Goal: Task Accomplishment & Management: Use online tool/utility

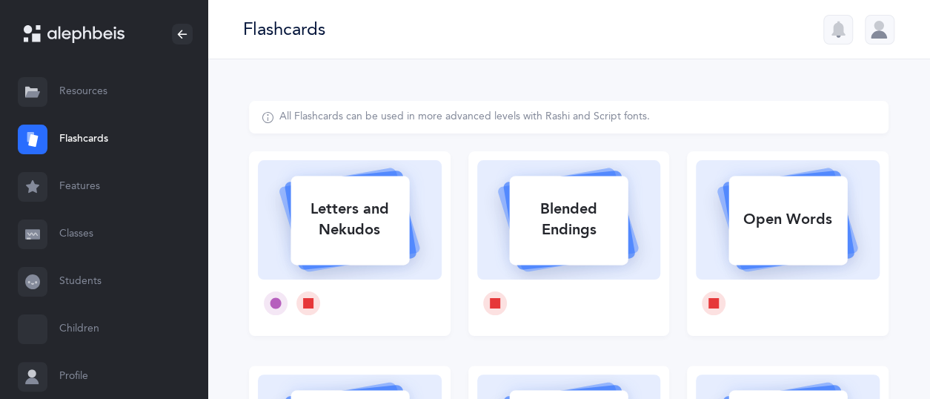
select select
select select "single"
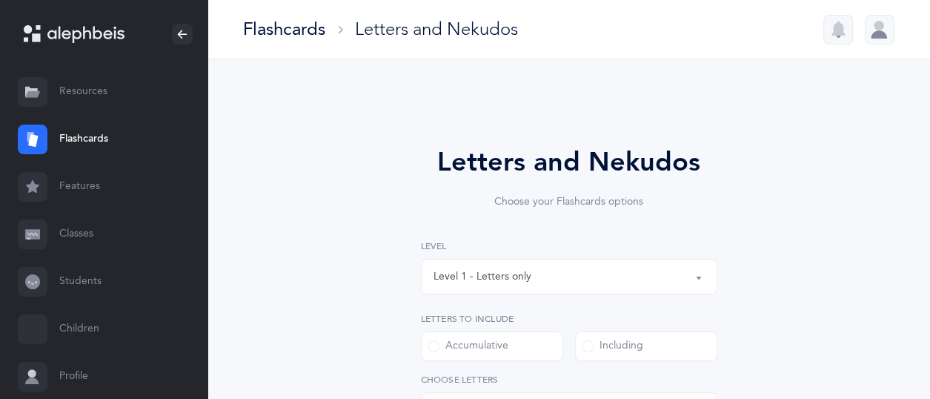
select select "27"
select select "14499"
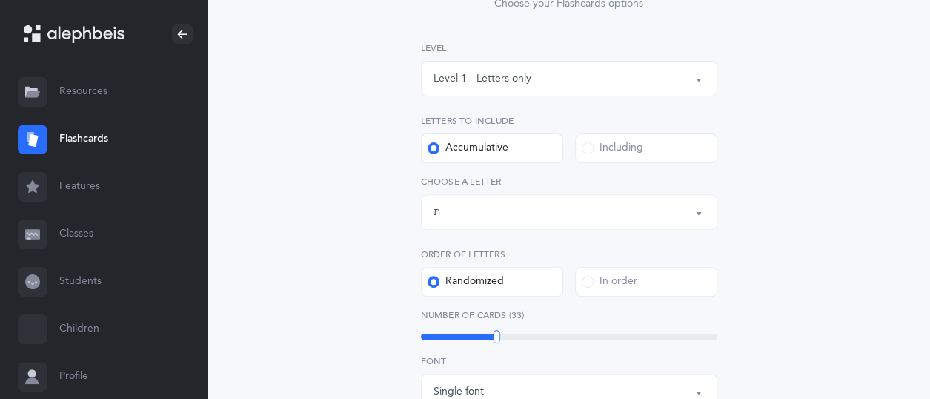
scroll to position [199, 0]
click at [482, 336] on div "29" at bounding box center [569, 336] width 297 height 6
click at [483, 334] on div at bounding box center [483, 335] width 7 height 13
click at [486, 336] on div "30" at bounding box center [569, 336] width 297 height 6
click at [515, 334] on div "39" at bounding box center [569, 336] width 297 height 6
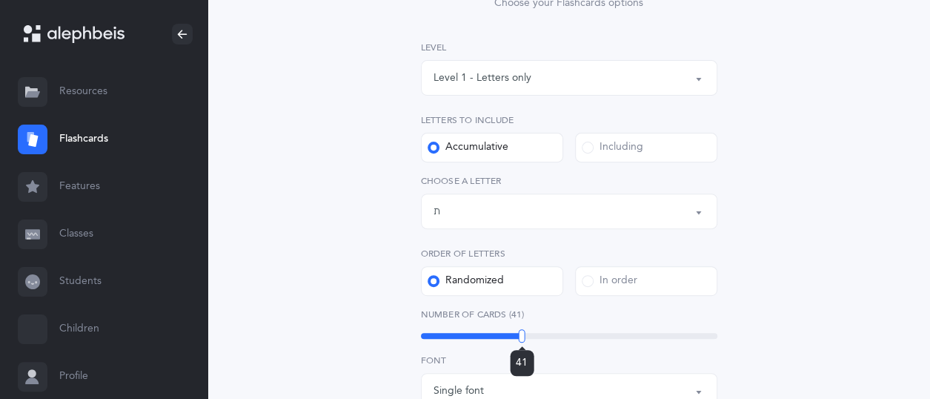
click at [522, 334] on div "41" at bounding box center [569, 336] width 297 height 6
click at [527, 335] on div "42" at bounding box center [569, 336] width 297 height 6
click at [536, 337] on div "45" at bounding box center [569, 336] width 297 height 6
click at [542, 337] on div "45" at bounding box center [569, 336] width 297 height 6
click at [547, 337] on div "47" at bounding box center [569, 336] width 297 height 6
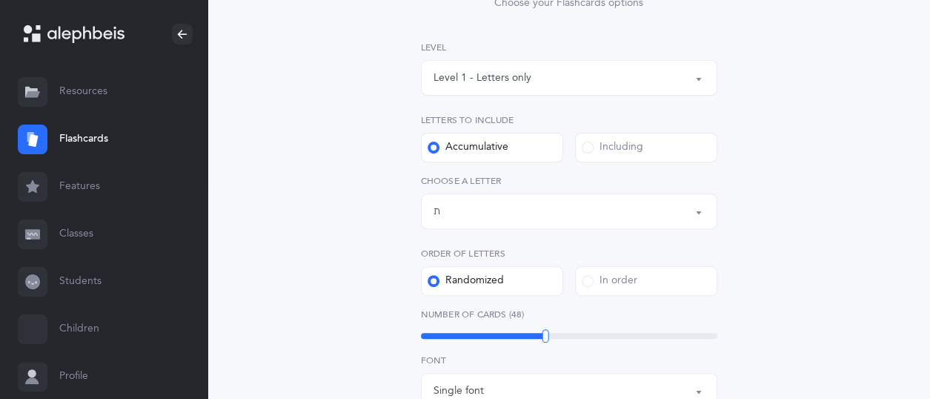
click at [551, 337] on div "48" at bounding box center [569, 336] width 297 height 6
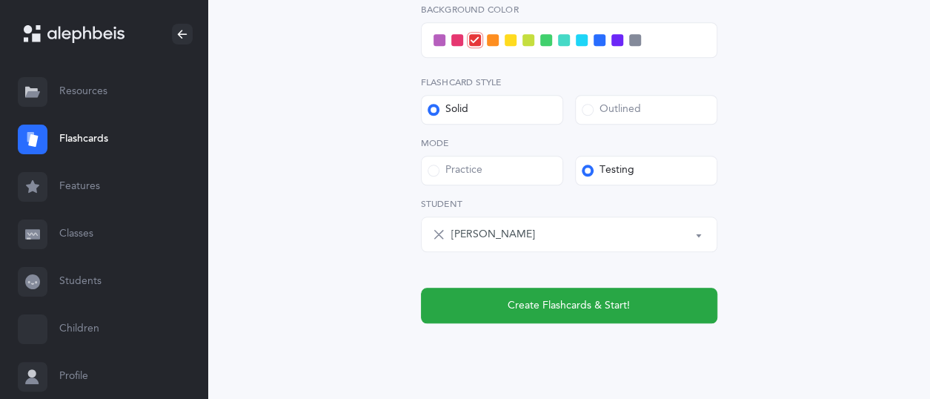
scroll to position [678, 0]
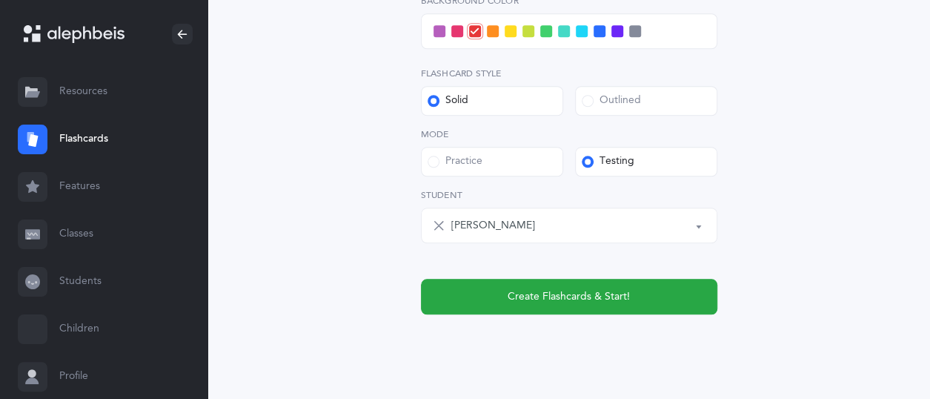
click at [626, 110] on label "Outlined" at bounding box center [646, 101] width 142 height 30
click at [0, 0] on input "Outlined" at bounding box center [0, 0] width 0 height 0
click at [606, 233] on div "[PERSON_NAME]" at bounding box center [578, 225] width 254 height 25
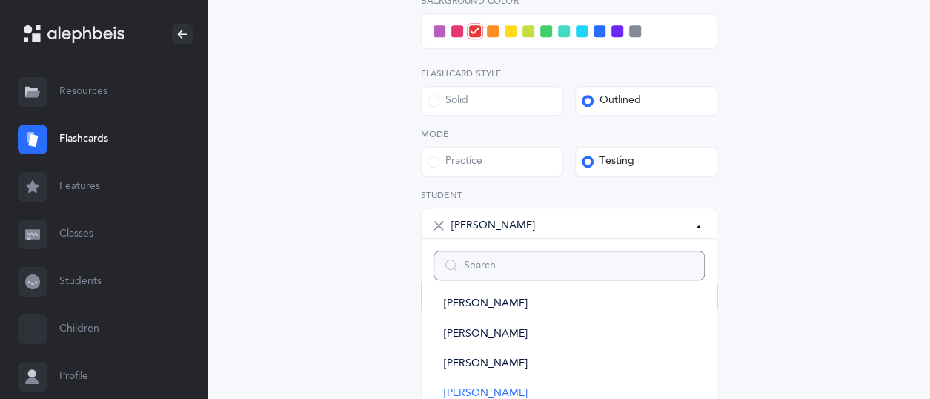
click at [492, 270] on input "Search" at bounding box center [569, 266] width 271 height 30
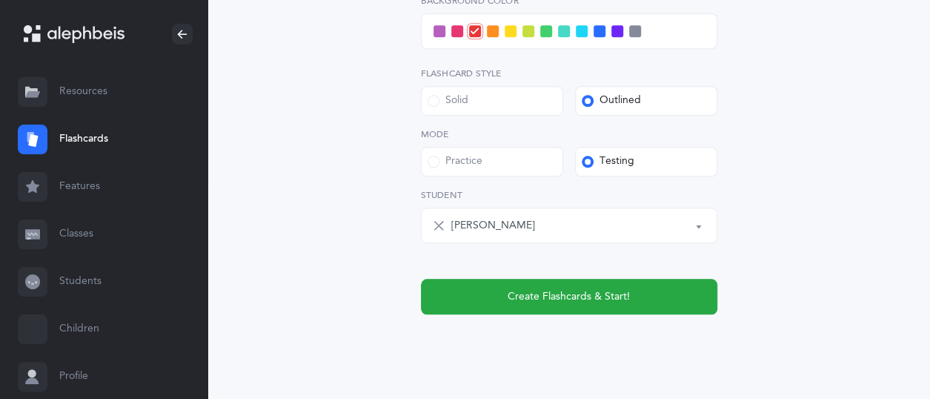
click at [439, 226] on icon at bounding box center [439, 225] width 12 height 12
select select
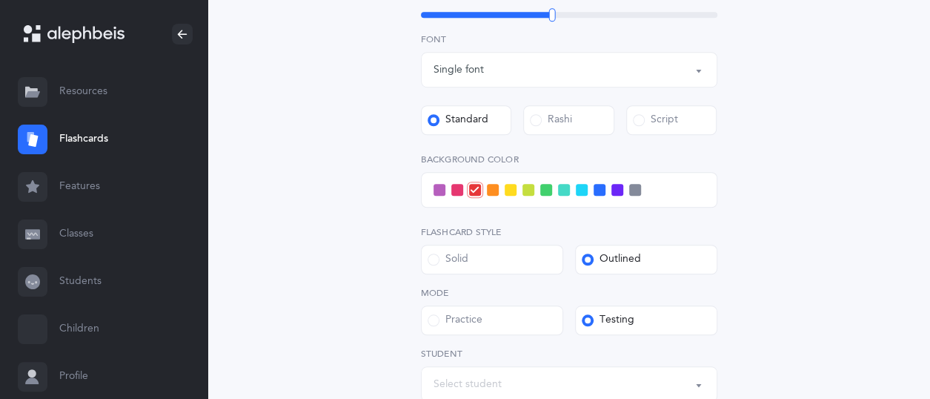
scroll to position [512, 0]
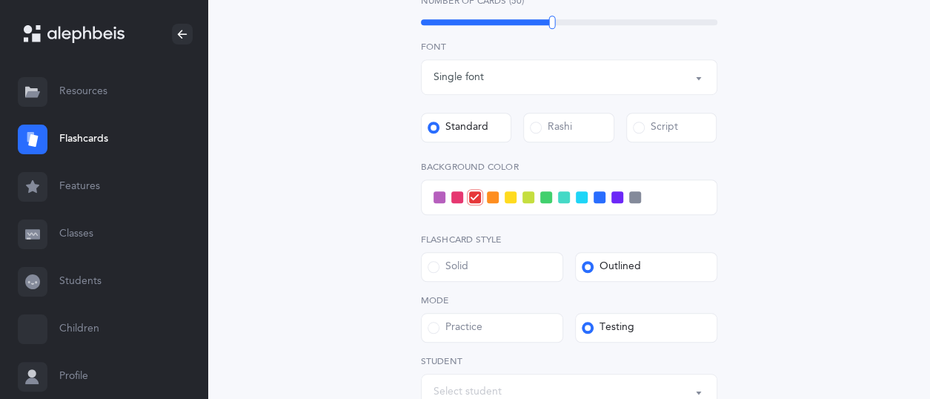
click at [543, 196] on span at bounding box center [546, 197] width 12 height 12
click at [0, 0] on input "checkbox" at bounding box center [0, 0] width 0 height 0
click at [758, 251] on div "Letters and Nekudos Choose your Flashcards options Level 1 - Letters only Level…" at bounding box center [569, 64] width 640 height 951
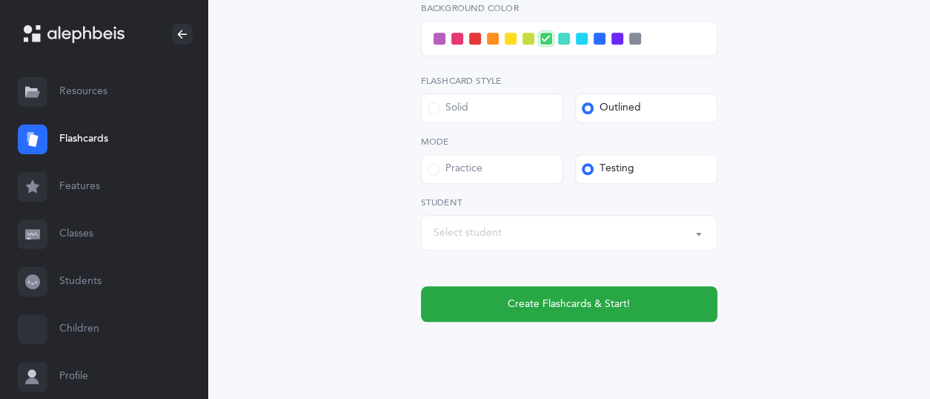
scroll to position [672, 0]
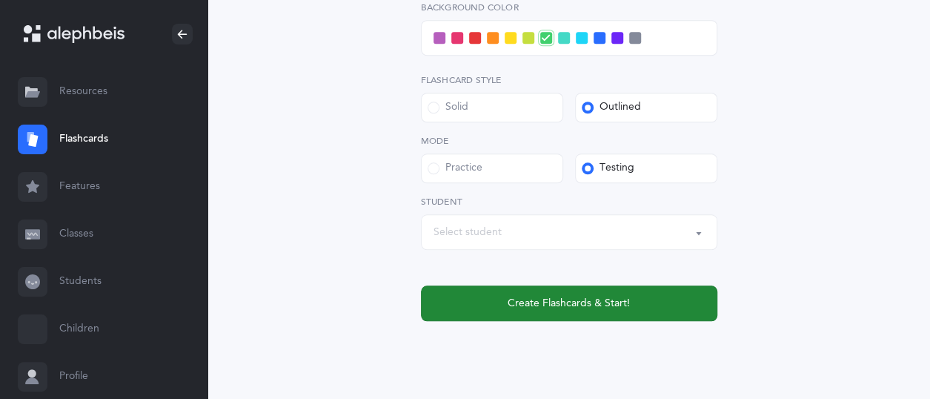
click at [622, 309] on span "Create Flashcards & Start!" at bounding box center [569, 304] width 122 height 16
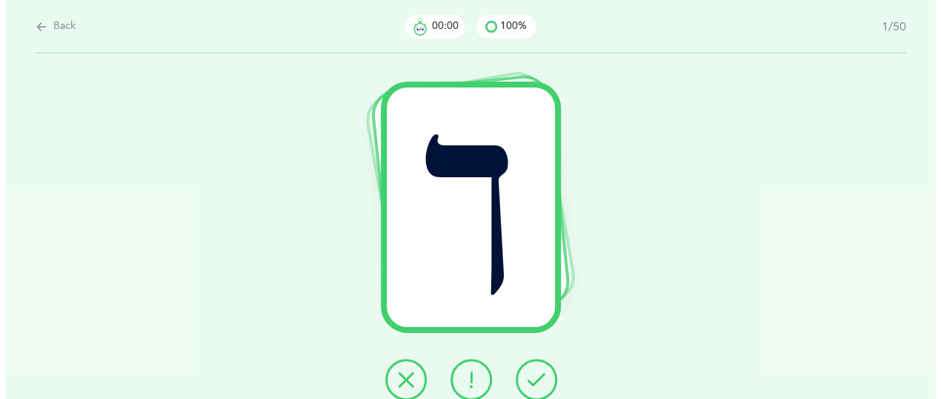
scroll to position [0, 0]
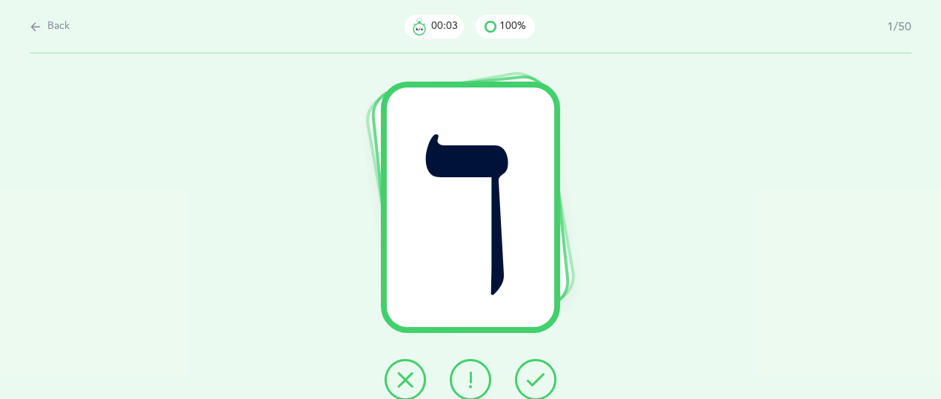
click at [539, 380] on icon at bounding box center [536, 380] width 18 height 18
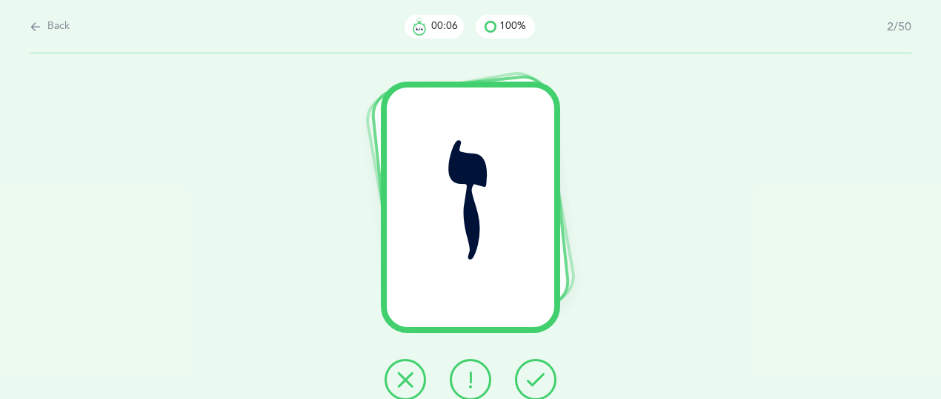
click at [539, 380] on icon at bounding box center [536, 380] width 18 height 18
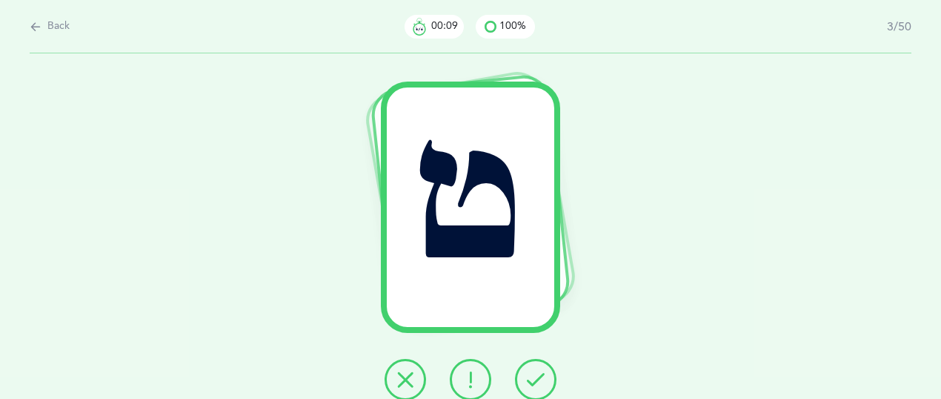
click at [539, 380] on icon at bounding box center [536, 380] width 18 height 18
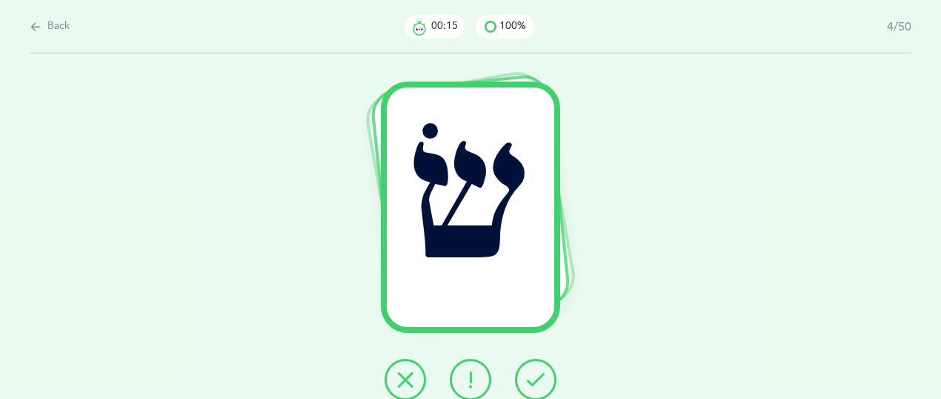
click at [539, 380] on icon at bounding box center [536, 380] width 18 height 18
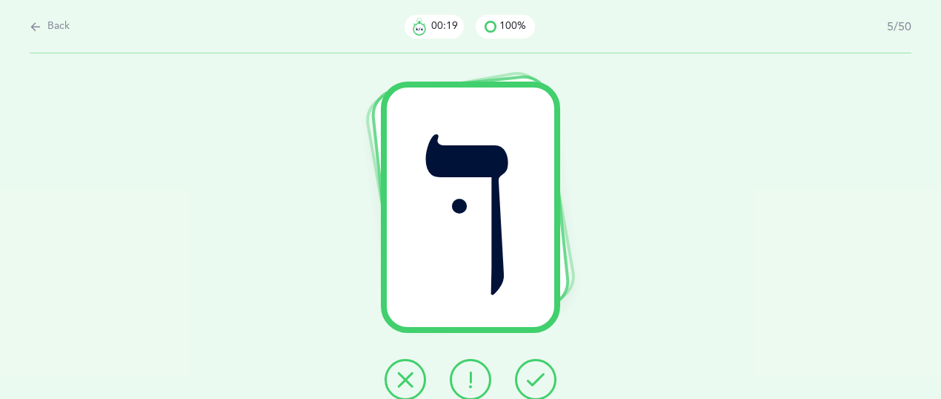
click at [539, 380] on icon at bounding box center [536, 380] width 18 height 18
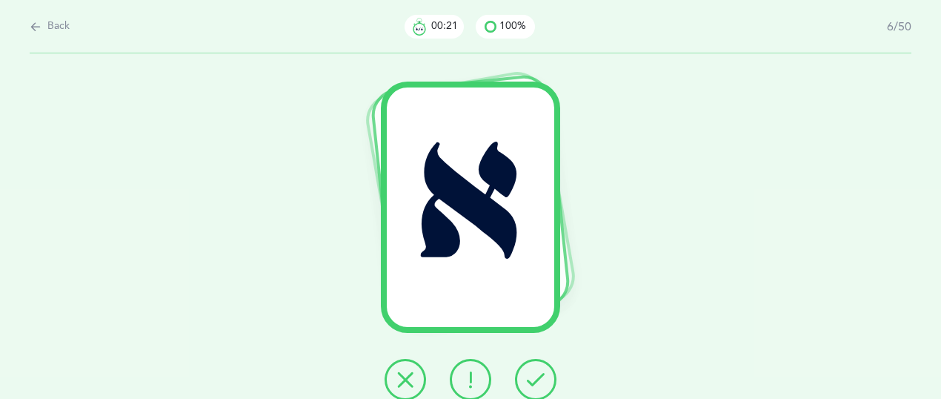
click at [539, 380] on icon at bounding box center [536, 380] width 18 height 18
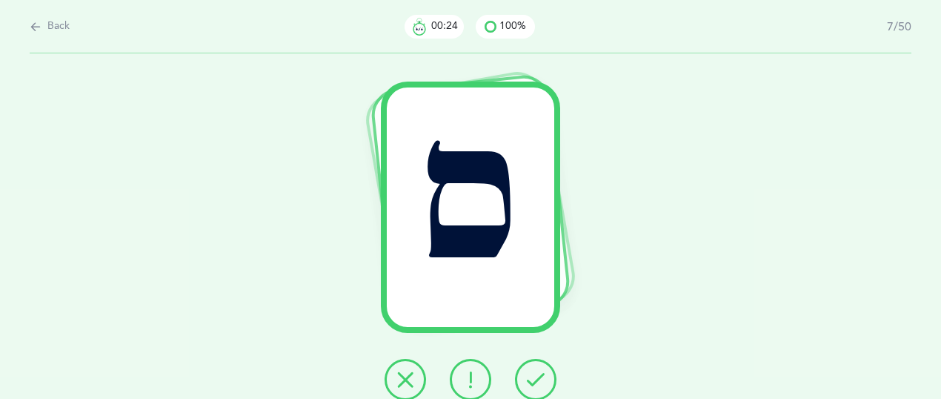
click at [539, 380] on icon at bounding box center [536, 380] width 18 height 18
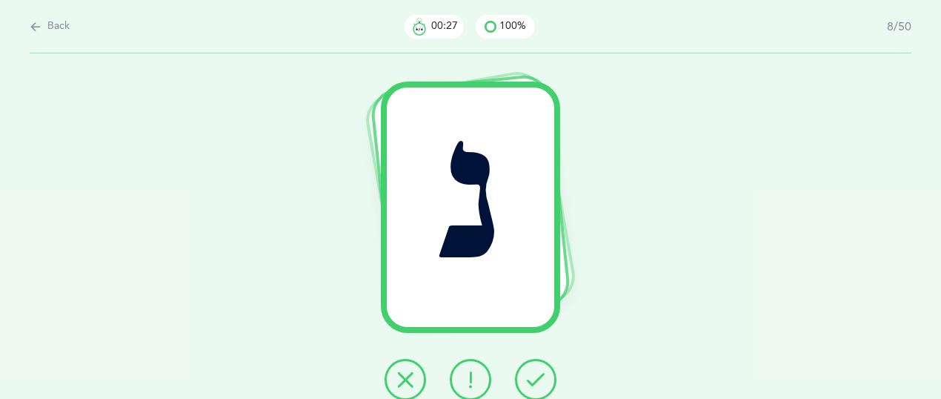
click at [539, 380] on icon at bounding box center [536, 380] width 18 height 18
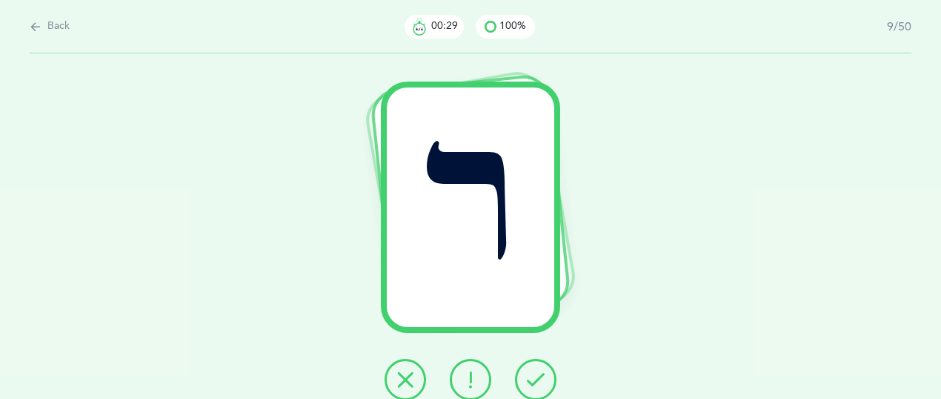
click at [539, 380] on icon at bounding box center [536, 380] width 18 height 18
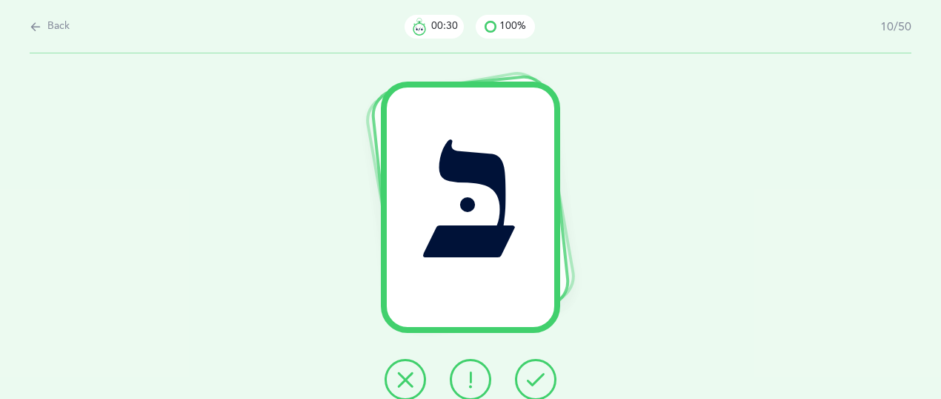
click at [539, 380] on icon at bounding box center [536, 380] width 18 height 18
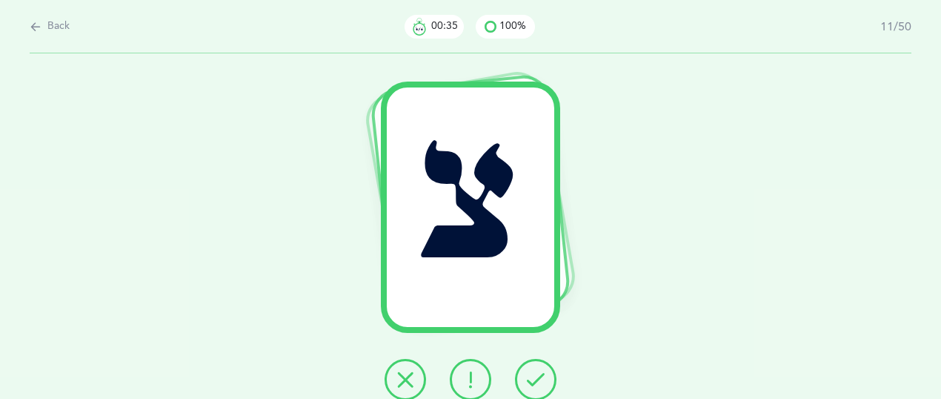
click at [539, 380] on icon at bounding box center [536, 380] width 18 height 18
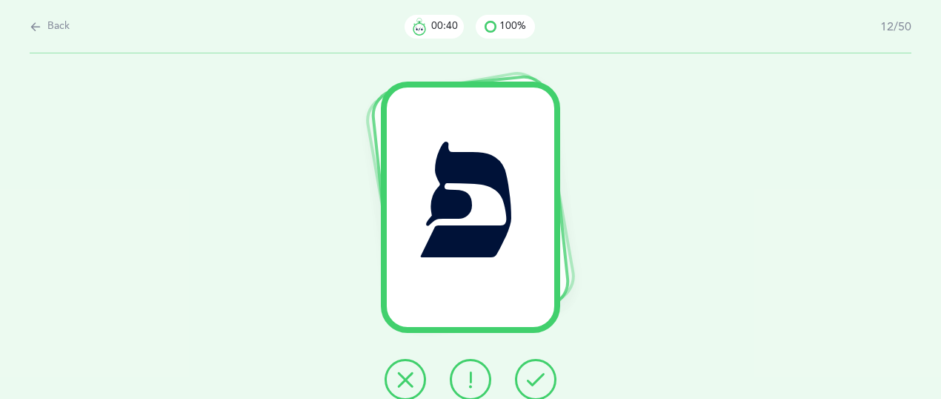
click at [539, 380] on icon at bounding box center [536, 380] width 18 height 18
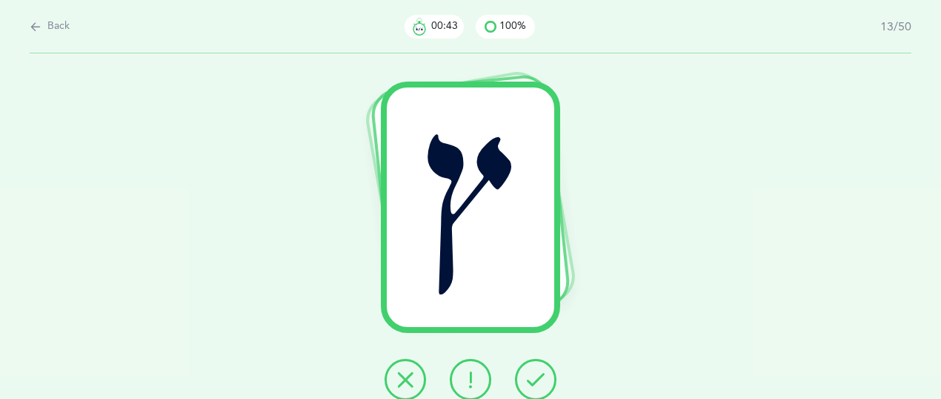
click at [539, 380] on icon at bounding box center [536, 380] width 18 height 18
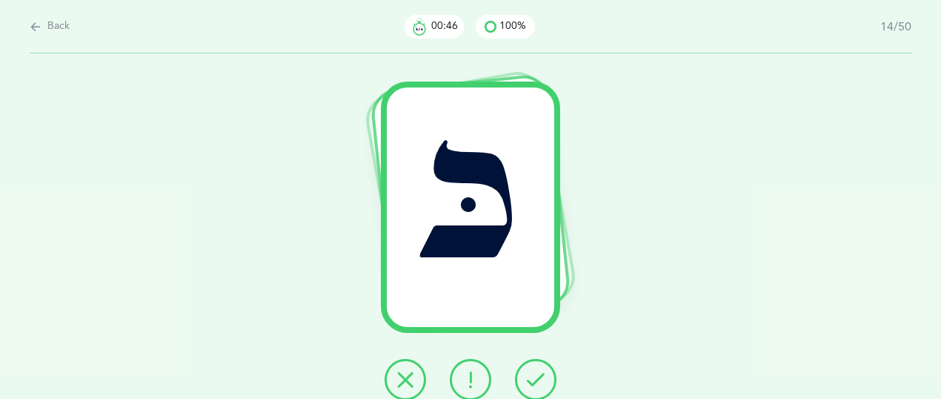
click at [539, 380] on icon at bounding box center [536, 380] width 18 height 18
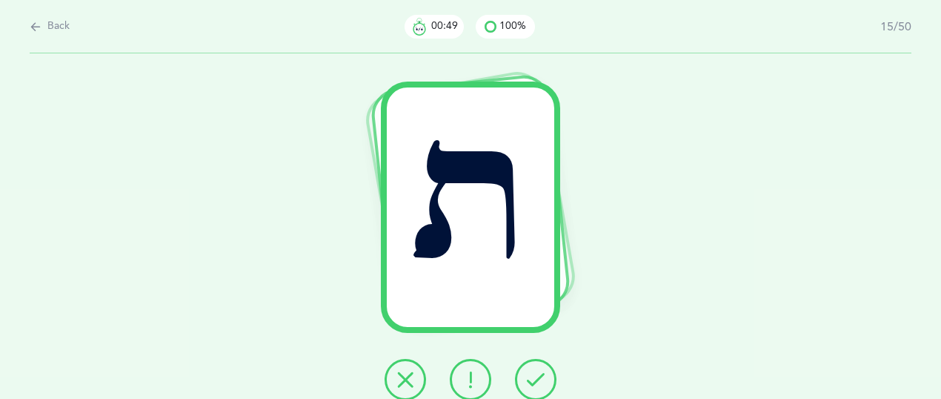
click at [539, 380] on icon at bounding box center [536, 380] width 18 height 18
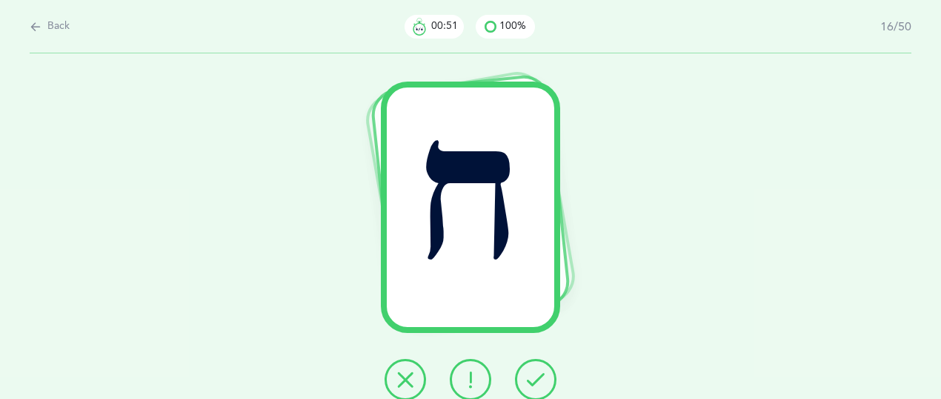
click at [539, 380] on icon at bounding box center [536, 380] width 18 height 18
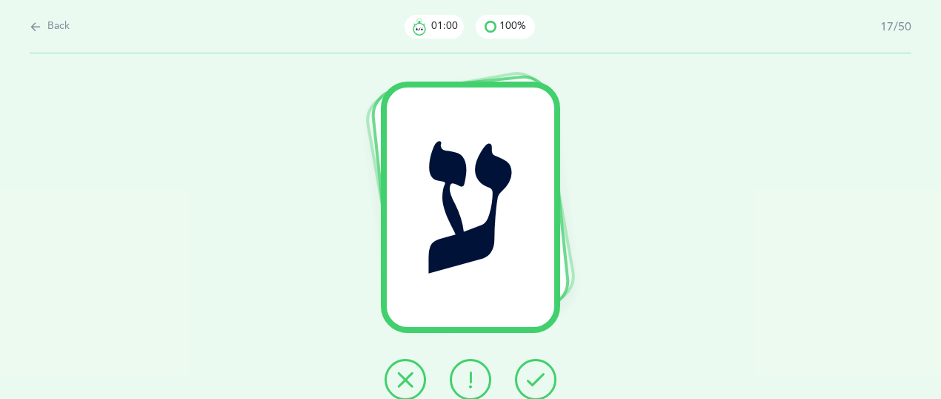
click at [539, 380] on icon at bounding box center [536, 380] width 18 height 18
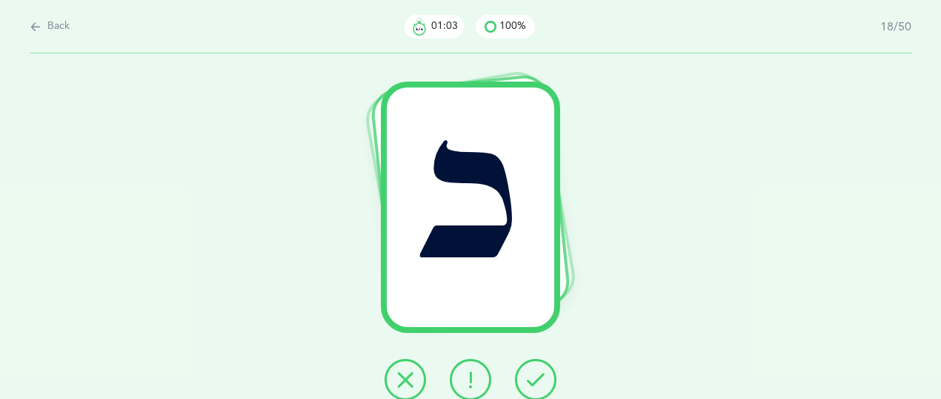
click at [539, 380] on icon at bounding box center [536, 380] width 18 height 18
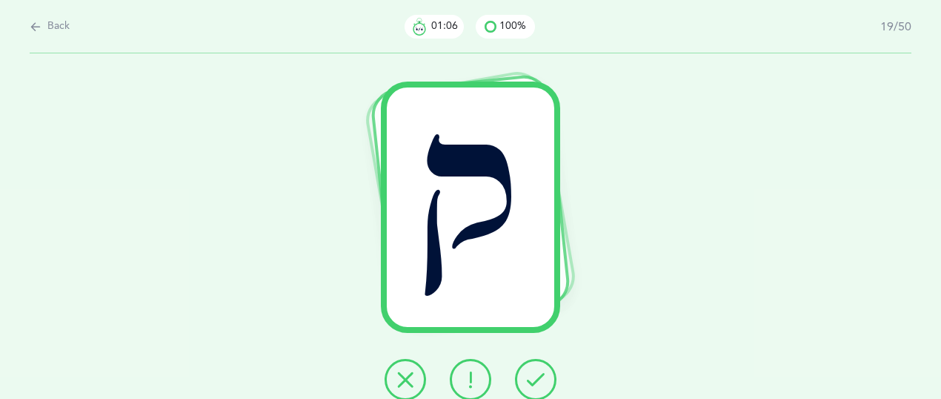
click at [539, 380] on icon at bounding box center [536, 380] width 18 height 18
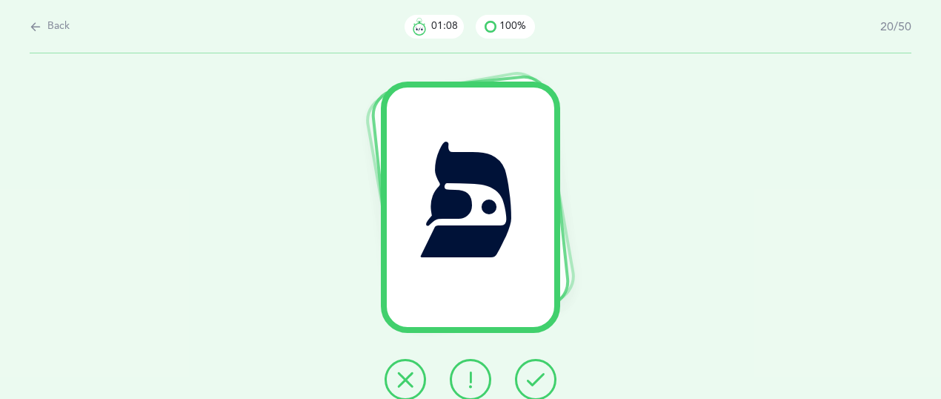
click at [539, 380] on icon at bounding box center [536, 380] width 18 height 18
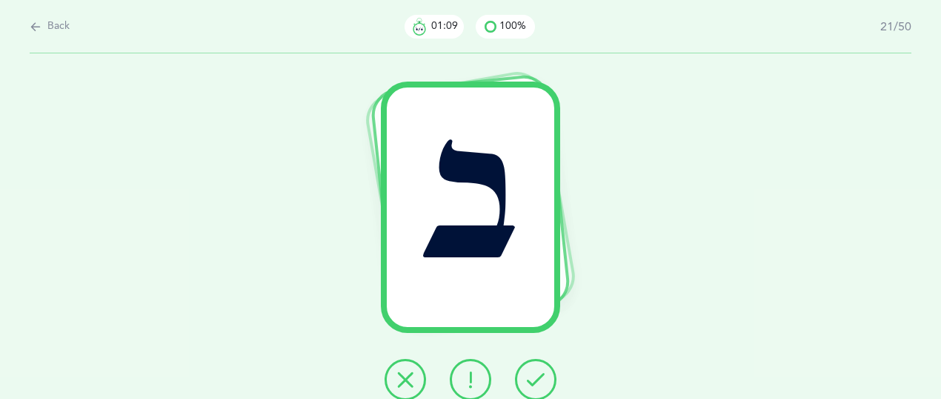
click at [539, 380] on icon at bounding box center [536, 380] width 18 height 18
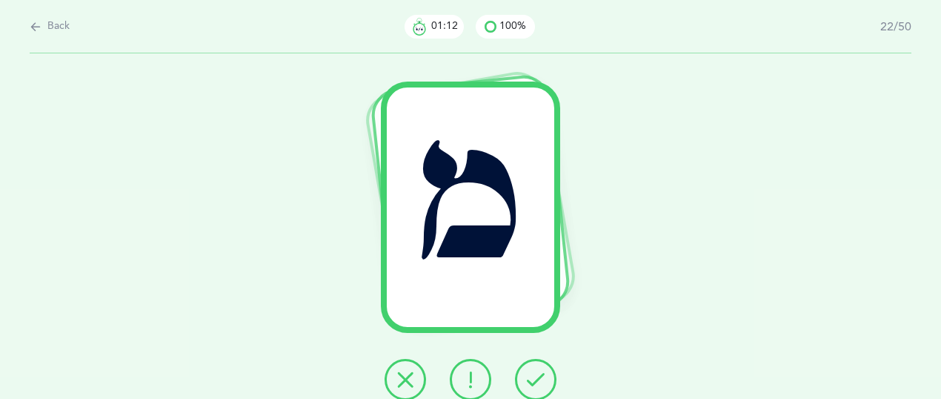
click at [539, 380] on icon at bounding box center [536, 380] width 18 height 18
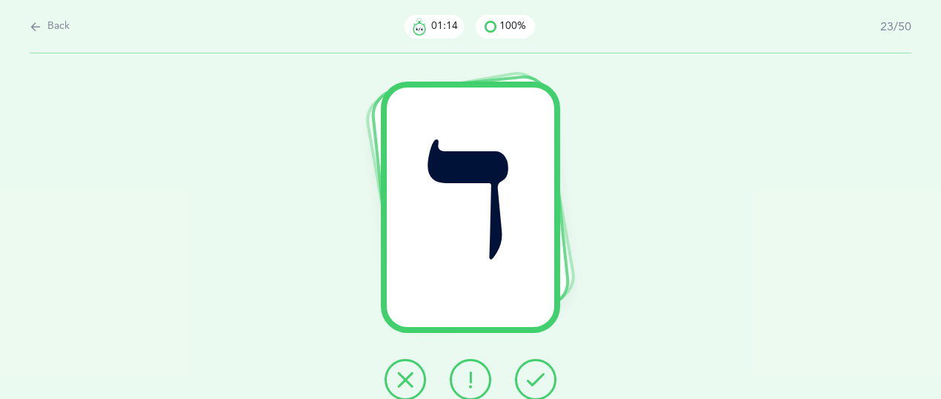
click at [539, 380] on icon at bounding box center [536, 380] width 18 height 18
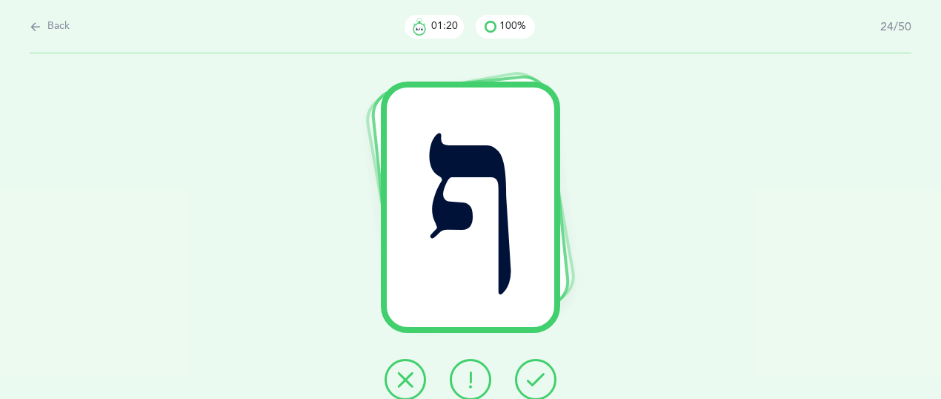
click at [539, 380] on icon at bounding box center [536, 380] width 18 height 18
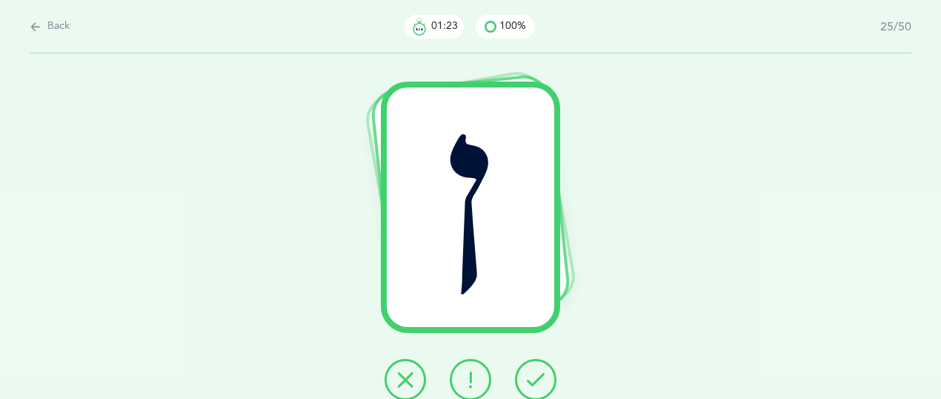
click at [539, 380] on icon at bounding box center [536, 380] width 18 height 18
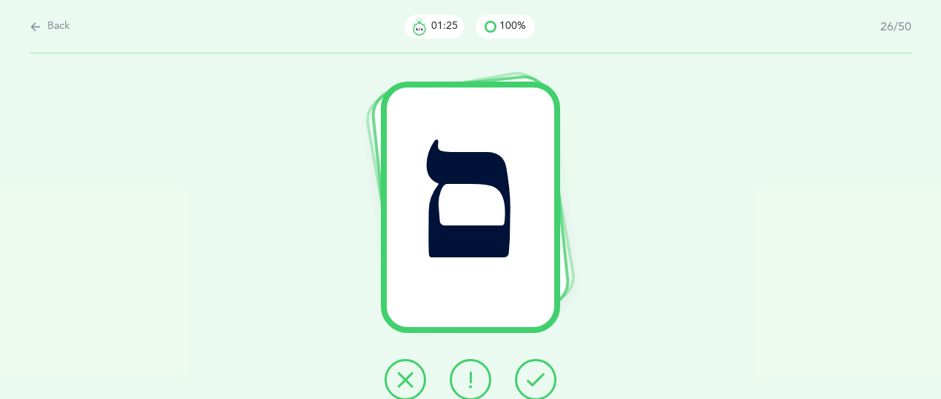
click at [539, 380] on icon at bounding box center [536, 380] width 18 height 18
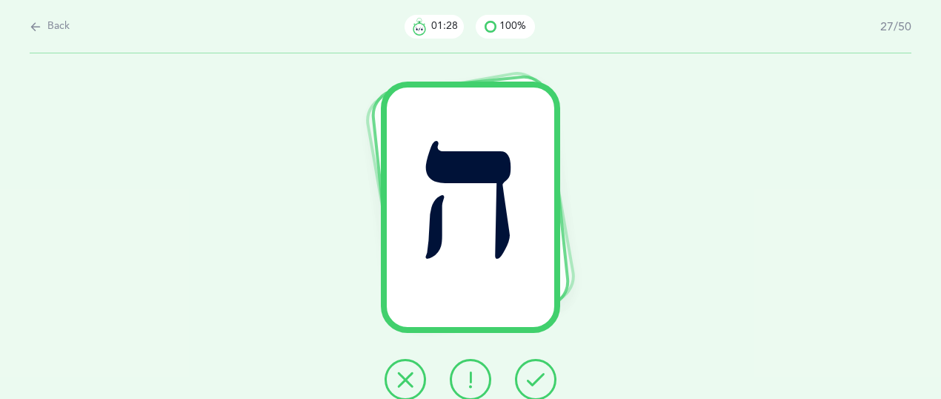
click at [539, 380] on icon at bounding box center [536, 380] width 18 height 18
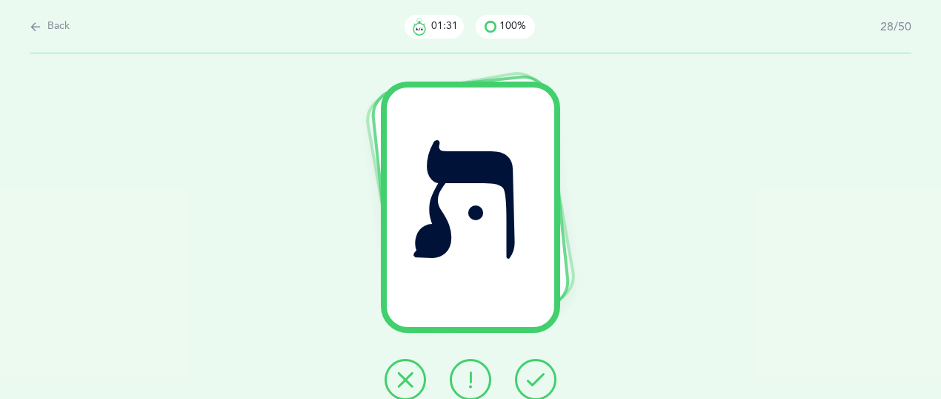
click at [539, 380] on icon at bounding box center [536, 380] width 18 height 18
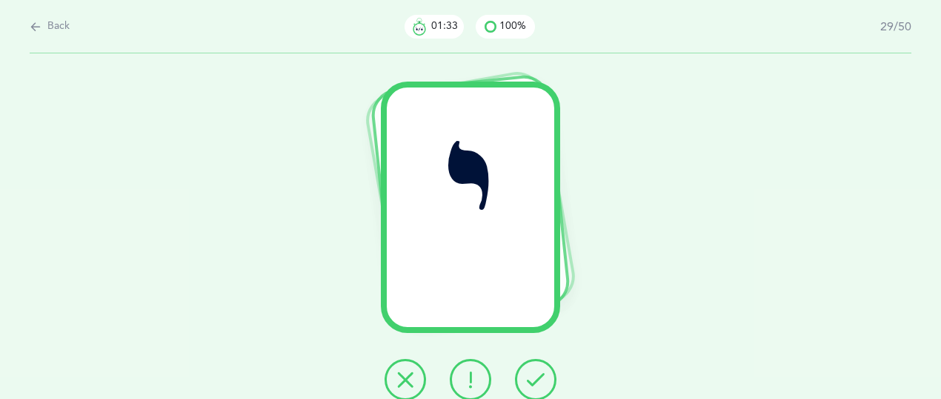
click at [539, 380] on icon at bounding box center [536, 380] width 18 height 18
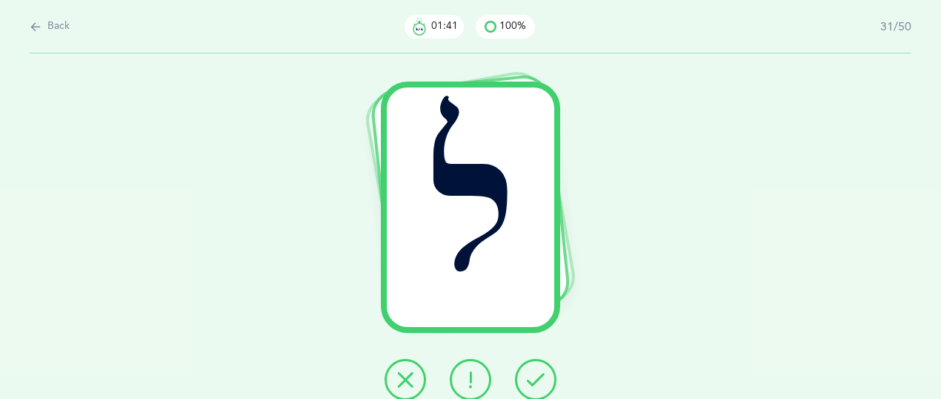
click at [539, 380] on icon at bounding box center [536, 380] width 18 height 18
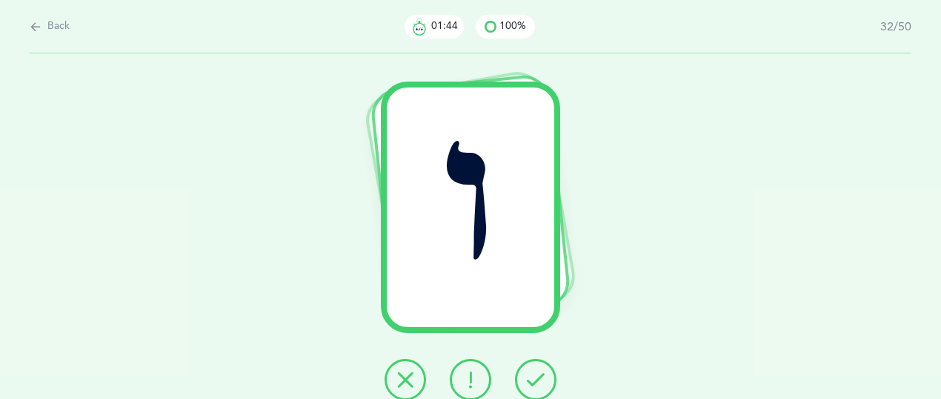
click at [539, 380] on icon at bounding box center [536, 380] width 18 height 18
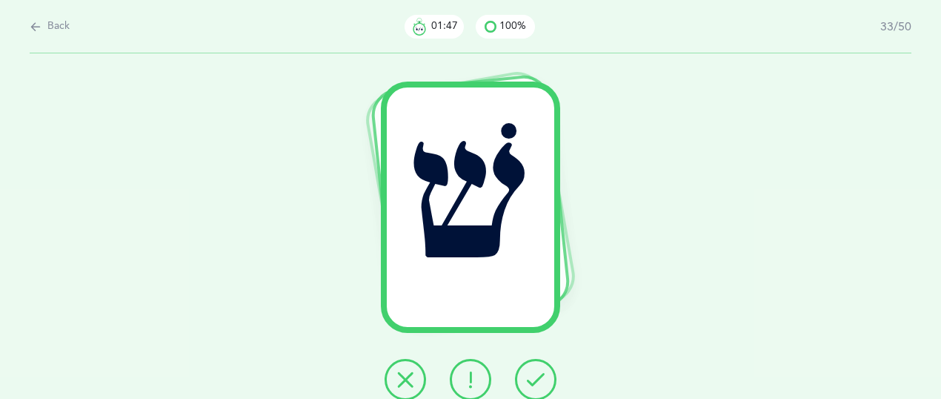
click at [539, 380] on icon at bounding box center [536, 380] width 18 height 18
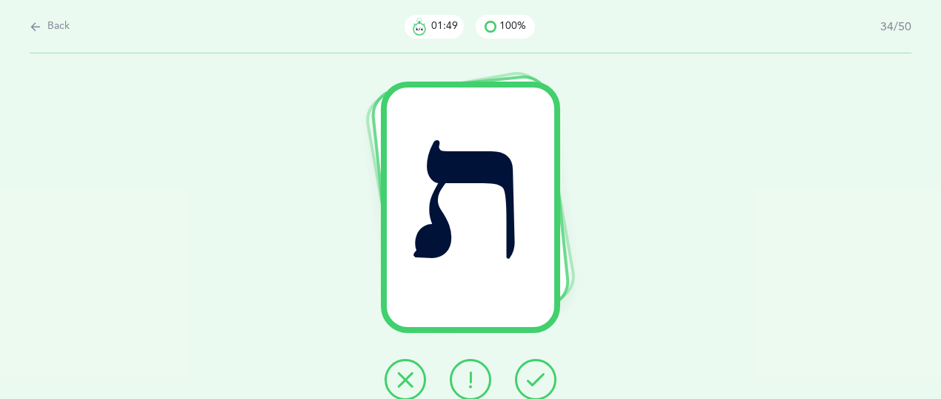
click at [539, 380] on icon at bounding box center [536, 380] width 18 height 18
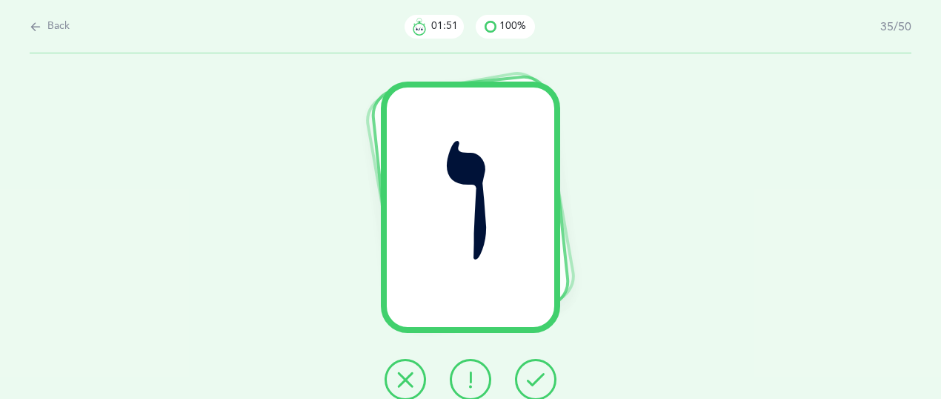
click at [539, 380] on icon at bounding box center [536, 380] width 18 height 18
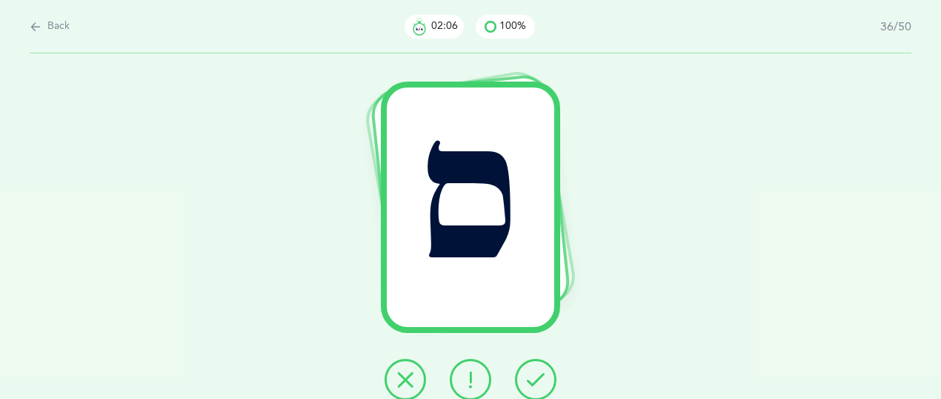
click at [539, 380] on icon at bounding box center [536, 380] width 18 height 18
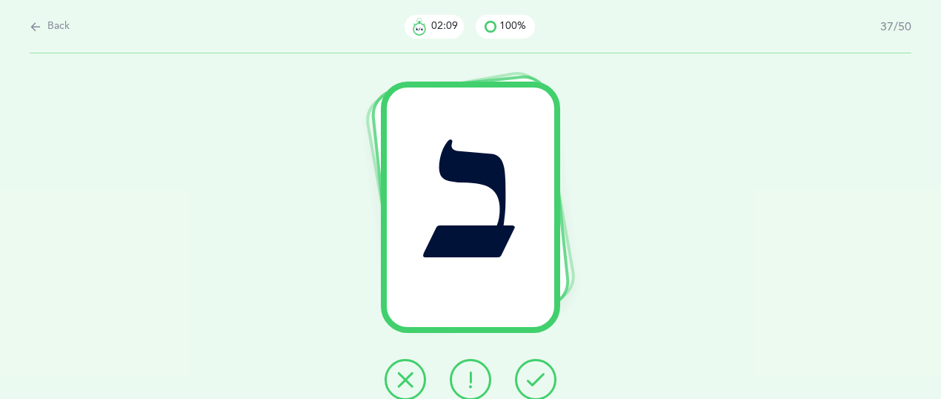
click at [539, 380] on icon at bounding box center [536, 380] width 18 height 18
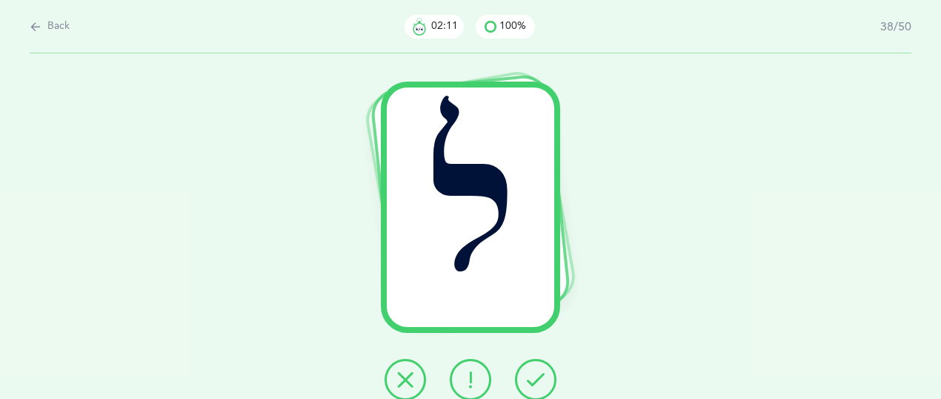
click at [539, 380] on icon at bounding box center [536, 380] width 18 height 18
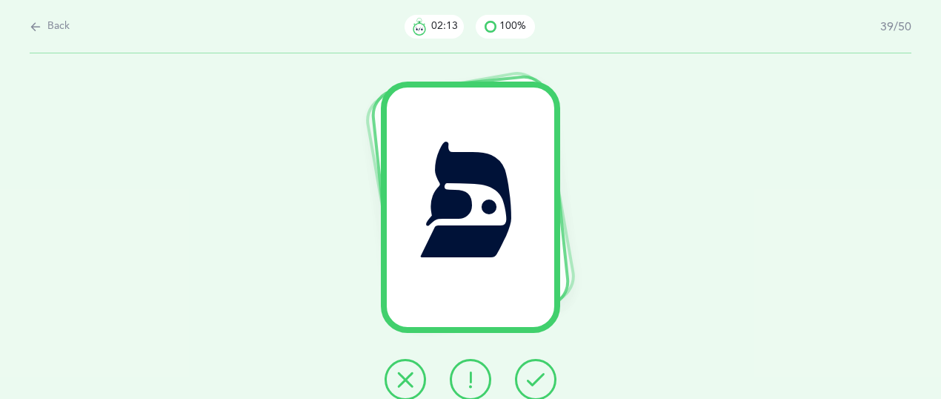
click at [539, 380] on icon at bounding box center [536, 380] width 18 height 18
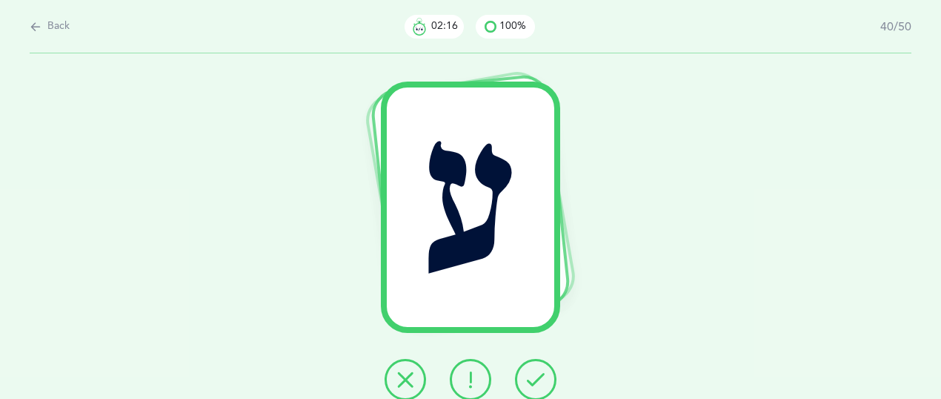
click at [539, 380] on icon at bounding box center [536, 380] width 18 height 18
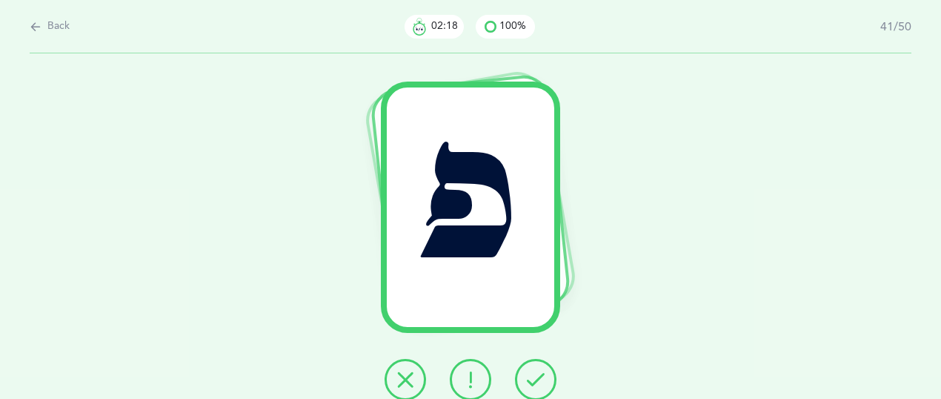
click at [539, 380] on icon at bounding box center [536, 380] width 18 height 18
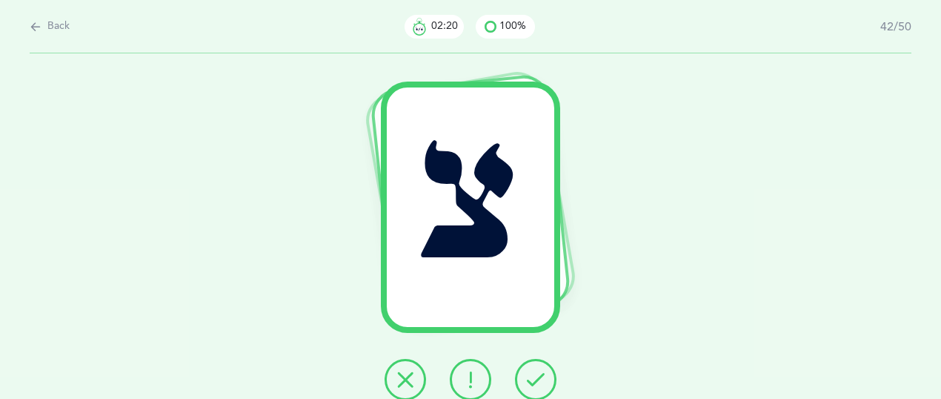
click at [539, 380] on icon at bounding box center [536, 380] width 18 height 18
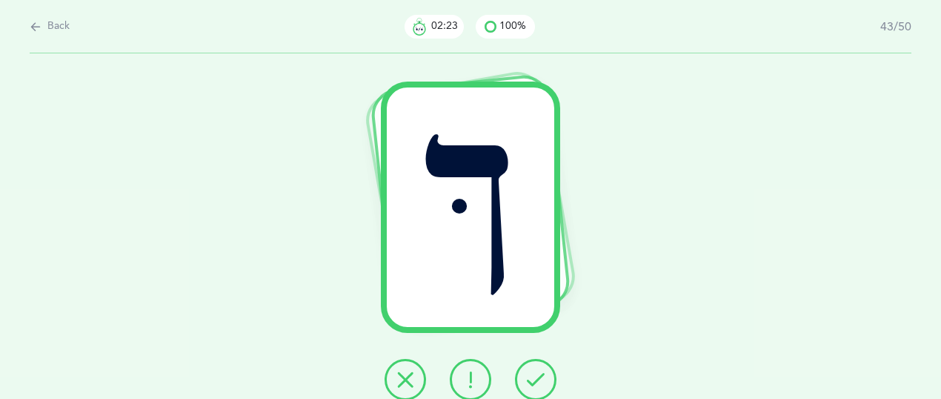
click at [539, 380] on icon at bounding box center [536, 380] width 18 height 18
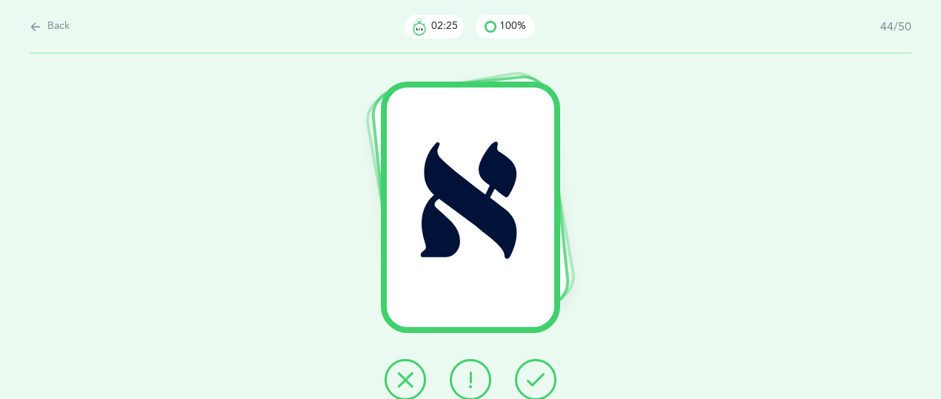
click at [539, 380] on icon at bounding box center [536, 380] width 18 height 18
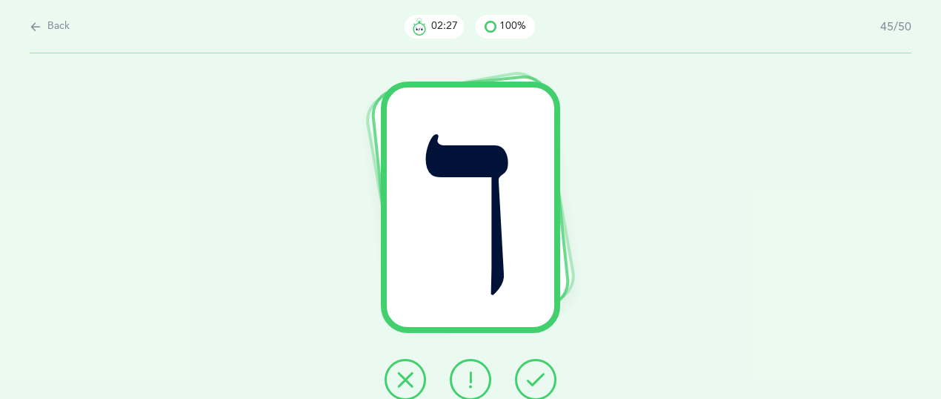
click at [539, 380] on icon at bounding box center [536, 380] width 18 height 18
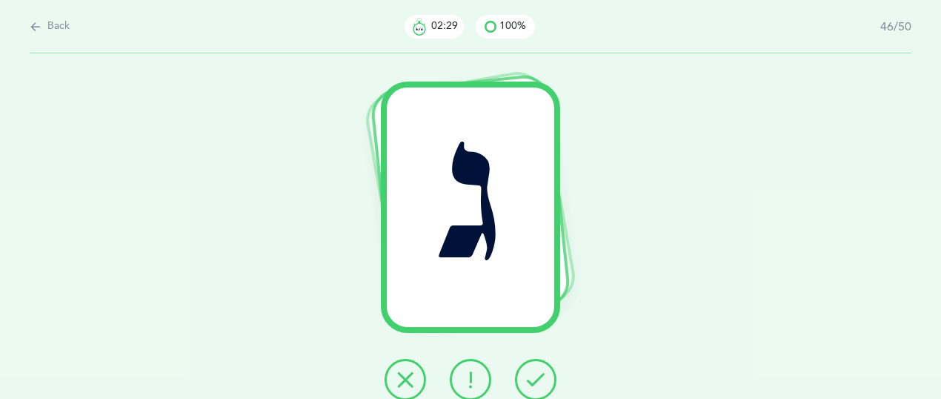
click at [539, 380] on icon at bounding box center [536, 380] width 18 height 18
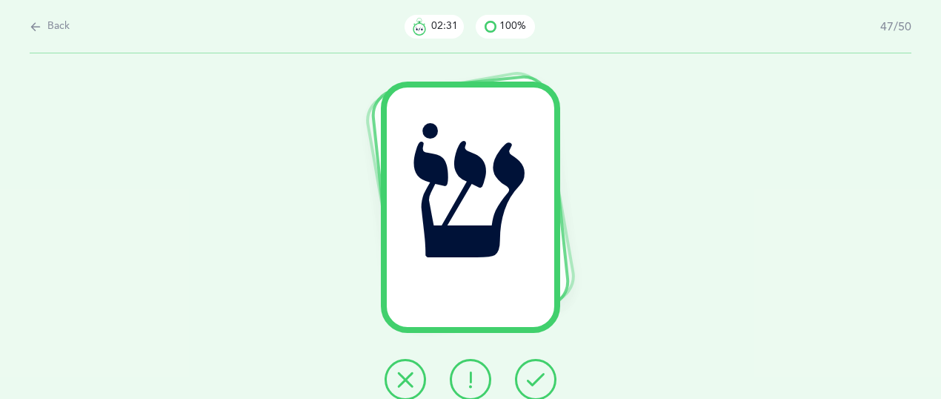
click at [539, 380] on icon at bounding box center [536, 380] width 18 height 18
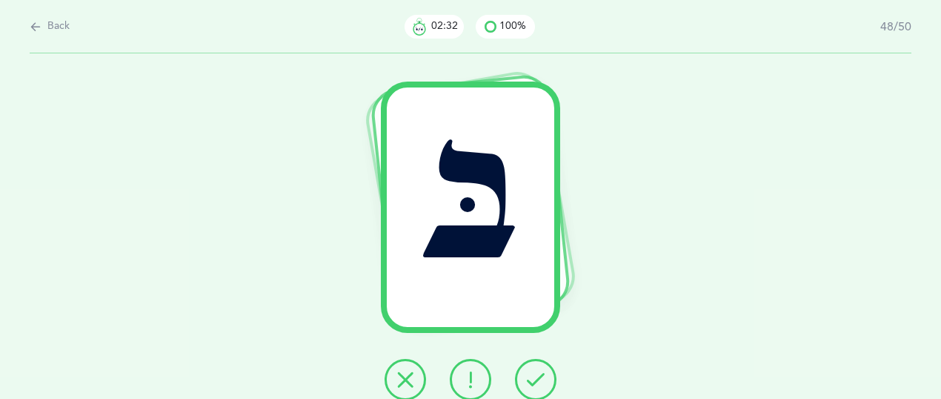
click at [539, 380] on icon at bounding box center [536, 380] width 18 height 18
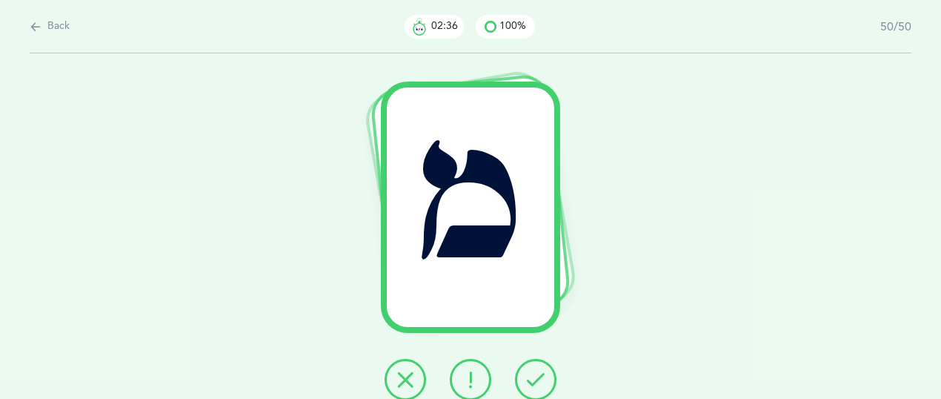
click at [539, 380] on icon at bounding box center [536, 380] width 18 height 18
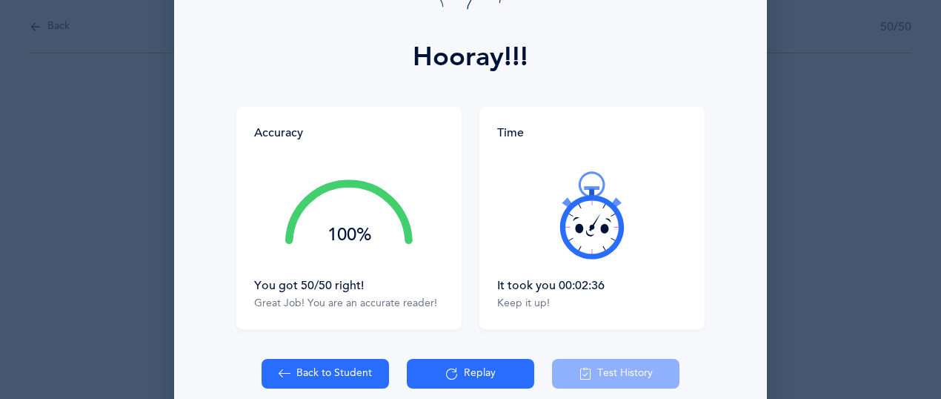
scroll to position [254, 0]
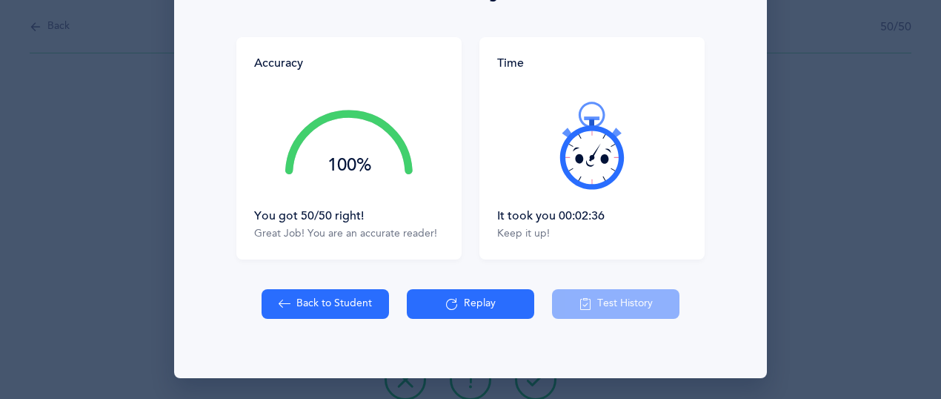
click at [345, 300] on button "Back to Student" at bounding box center [325, 304] width 127 height 30
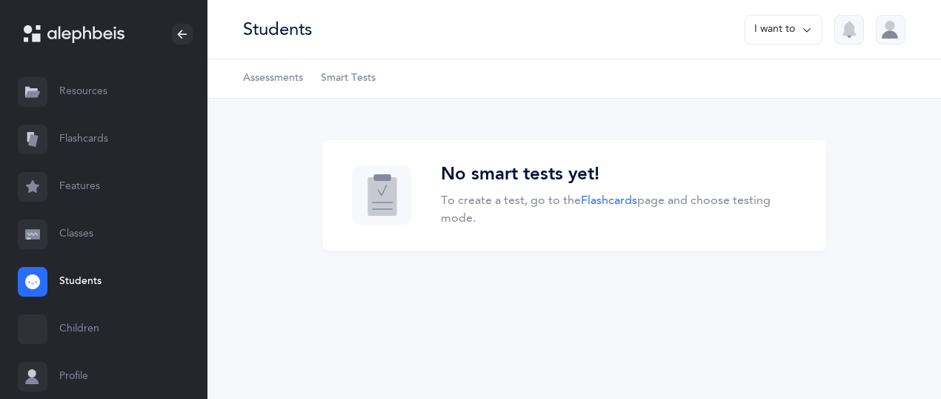
click at [61, 133] on link "Flashcards" at bounding box center [104, 139] width 208 height 47
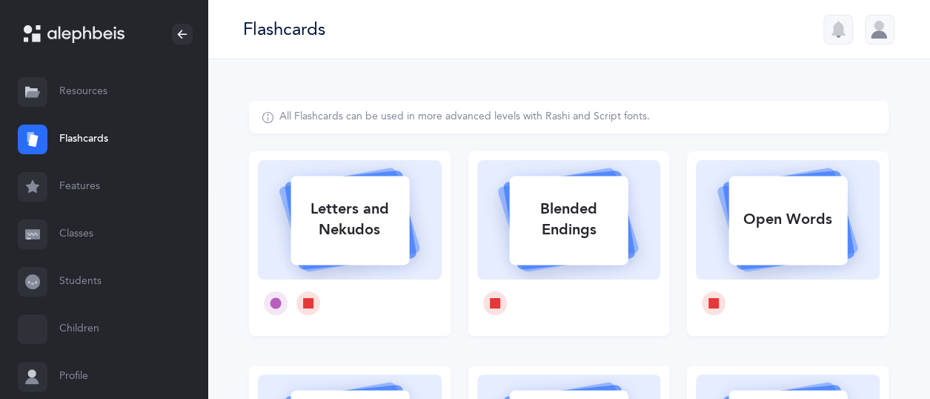
click at [294, 217] on div "Letters and Nekudos" at bounding box center [350, 219] width 119 height 59
select select
select select "single"
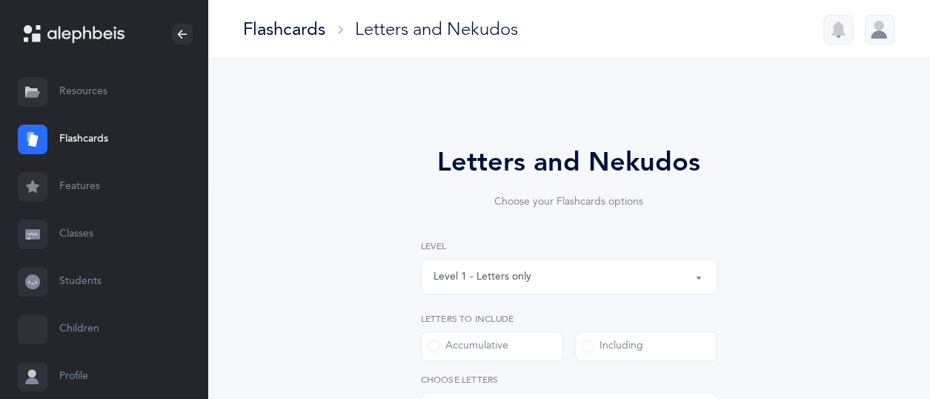
select select "27"
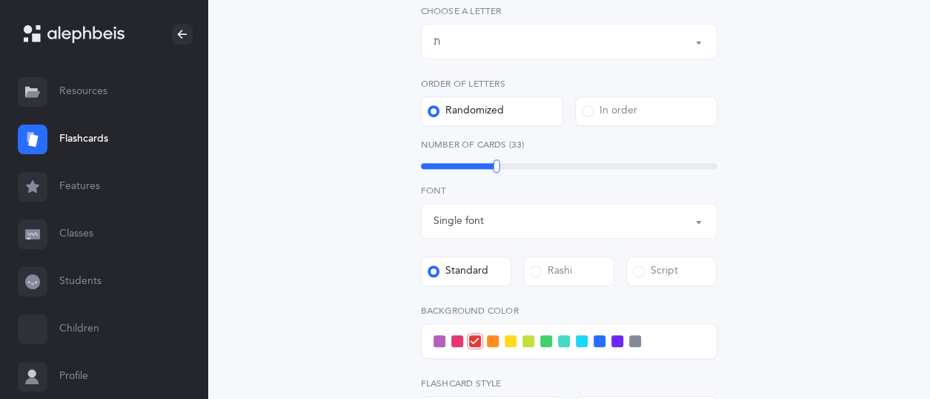
scroll to position [367, 0]
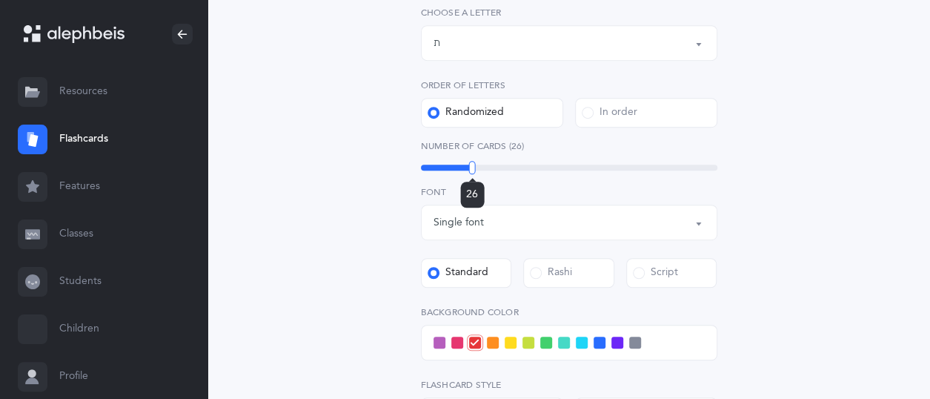
click at [472, 171] on div "26" at bounding box center [569, 168] width 297 height 12
click at [466, 171] on div "26" at bounding box center [569, 168] width 297 height 12
click at [445, 170] on div "17" at bounding box center [569, 168] width 297 height 6
drag, startPoint x: 445, startPoint y: 170, endPoint x: 421, endPoint y: 172, distance: 23.8
click at [421, 172] on div at bounding box center [421, 167] width 7 height 13
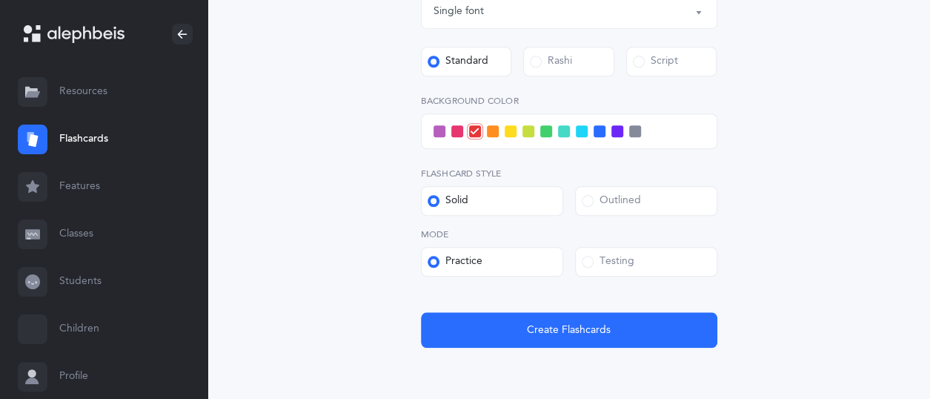
scroll to position [580, 0]
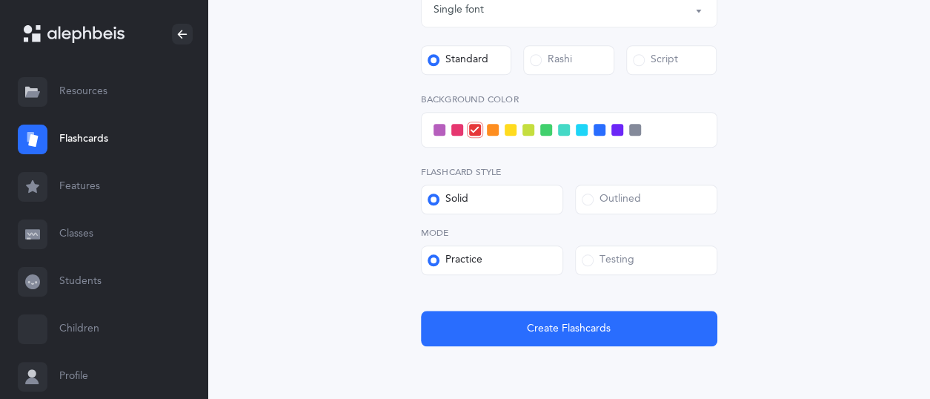
click at [612, 274] on label "Testing" at bounding box center [646, 260] width 142 height 30
click at [0, 0] on input "Testing" at bounding box center [0, 0] width 0 height 0
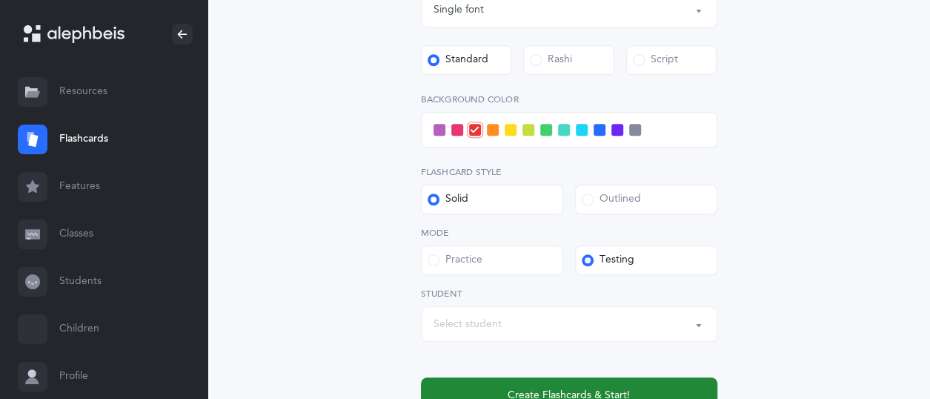
click at [550, 385] on button "Create Flashcards & Start!" at bounding box center [569, 395] width 297 height 36
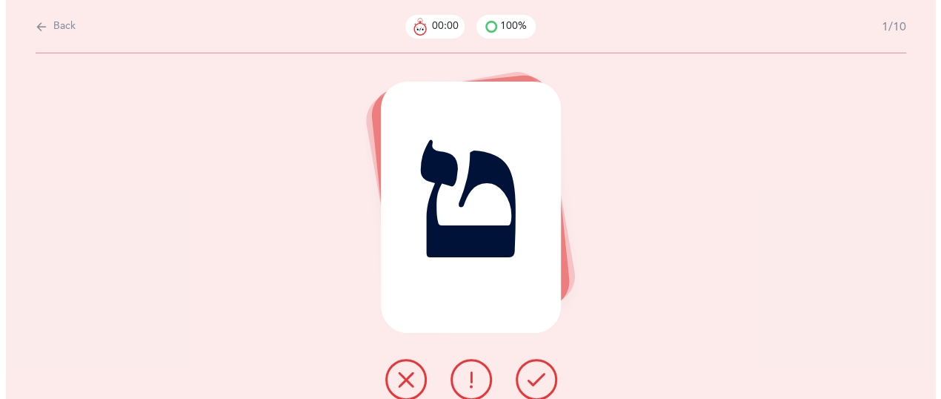
scroll to position [0, 0]
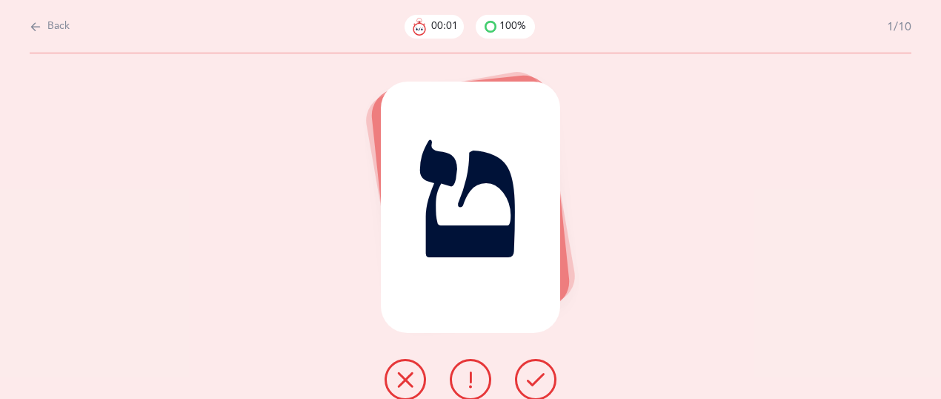
click at [538, 377] on icon at bounding box center [536, 380] width 18 height 18
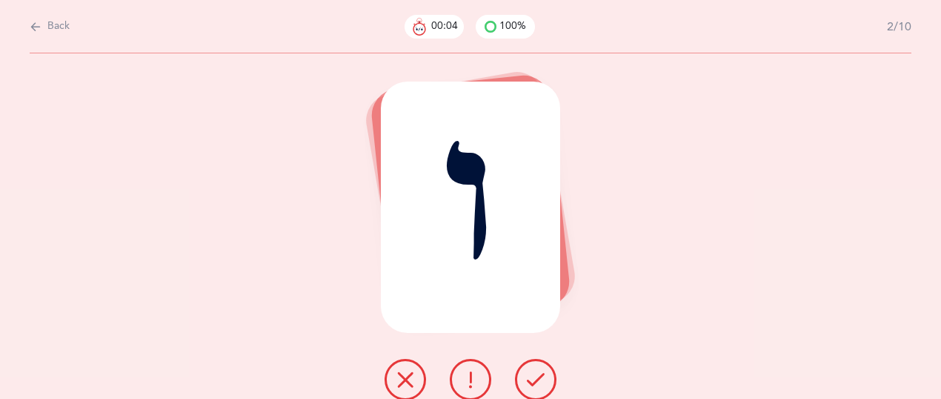
click at [538, 377] on icon at bounding box center [536, 380] width 18 height 18
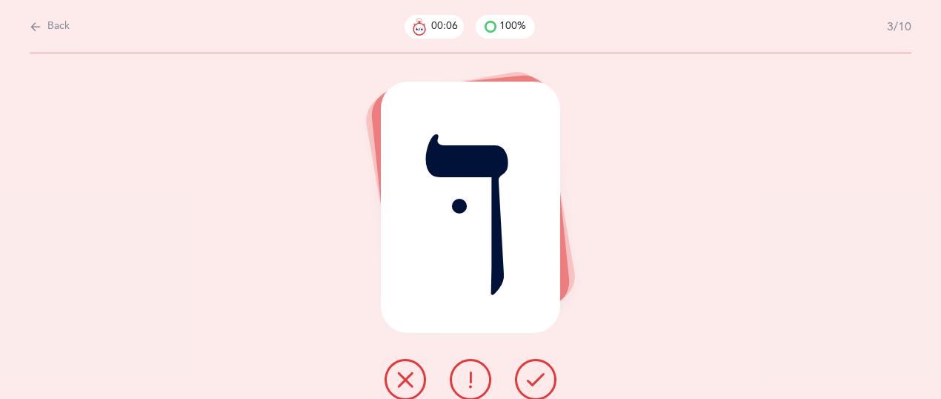
click at [538, 377] on icon at bounding box center [536, 380] width 18 height 18
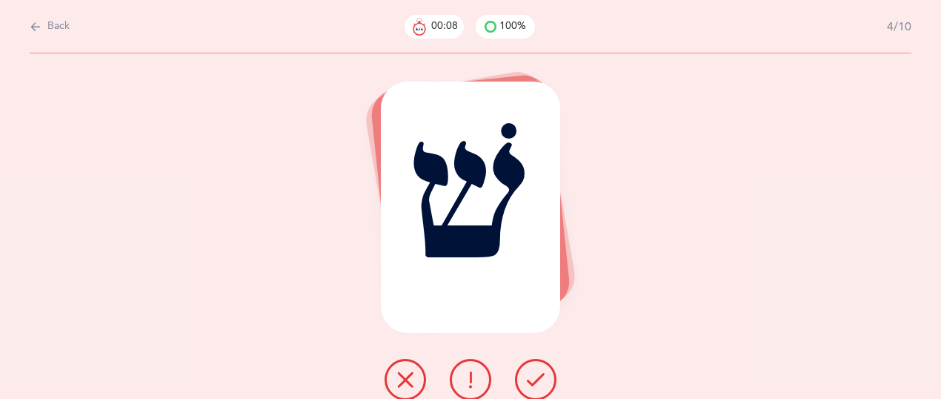
click at [538, 377] on icon at bounding box center [536, 380] width 18 height 18
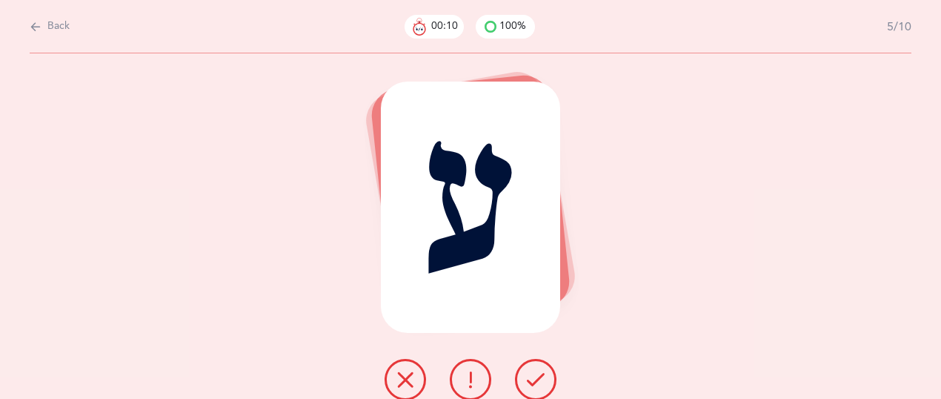
click at [538, 377] on icon at bounding box center [536, 380] width 18 height 18
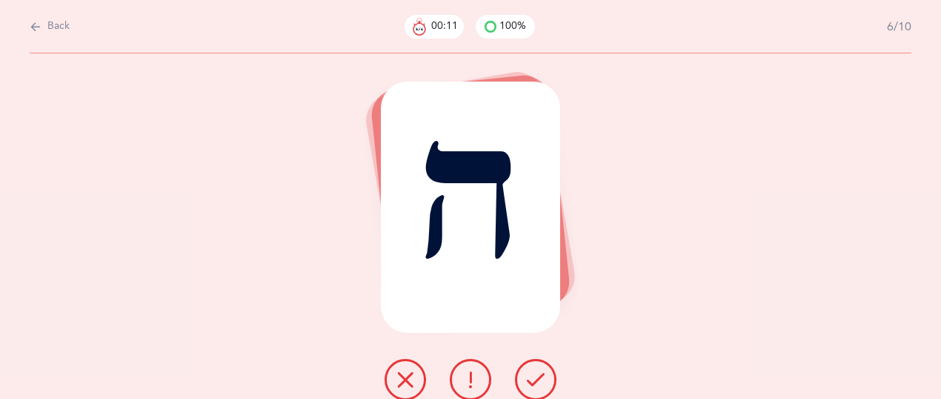
click at [538, 377] on icon at bounding box center [536, 380] width 18 height 18
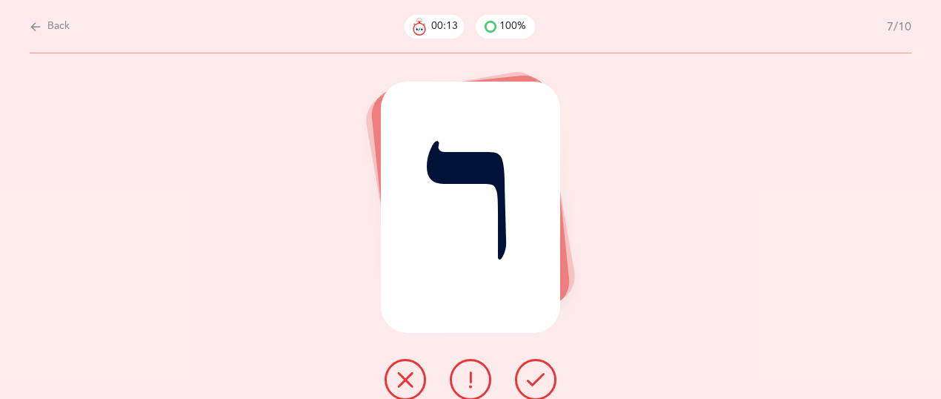
click at [538, 377] on icon at bounding box center [536, 380] width 18 height 18
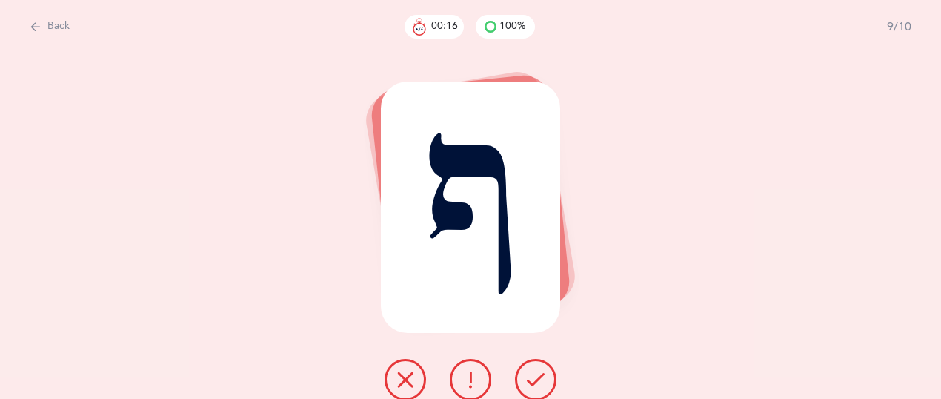
click at [538, 377] on icon at bounding box center [536, 380] width 18 height 18
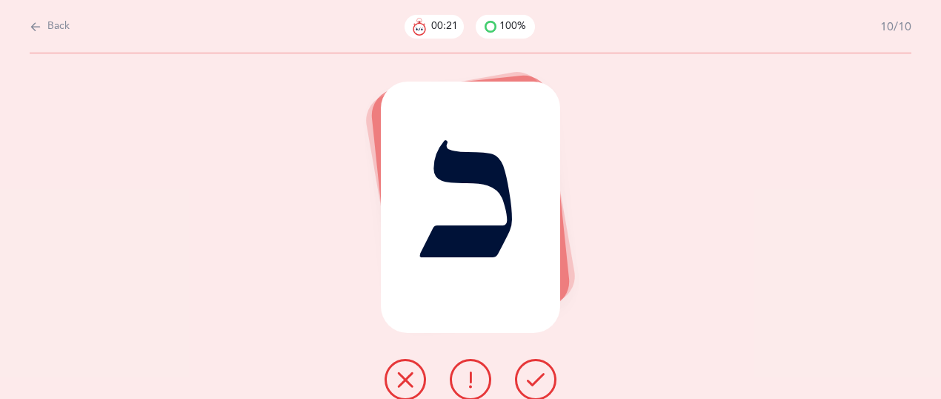
click at [535, 380] on icon at bounding box center [536, 380] width 18 height 18
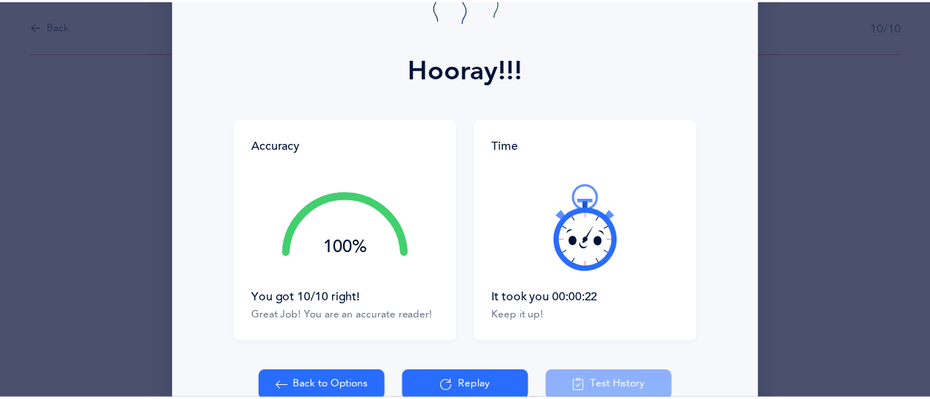
scroll to position [197, 0]
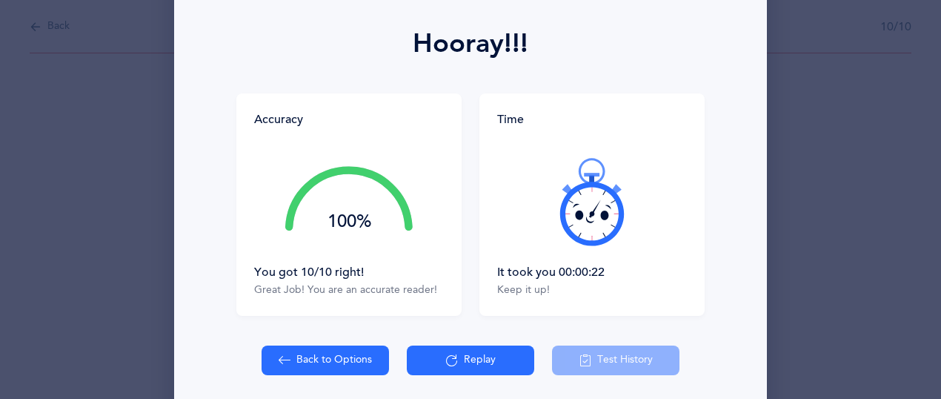
click at [330, 363] on button "Back to Options" at bounding box center [325, 360] width 127 height 30
select select "27"
select select "single"
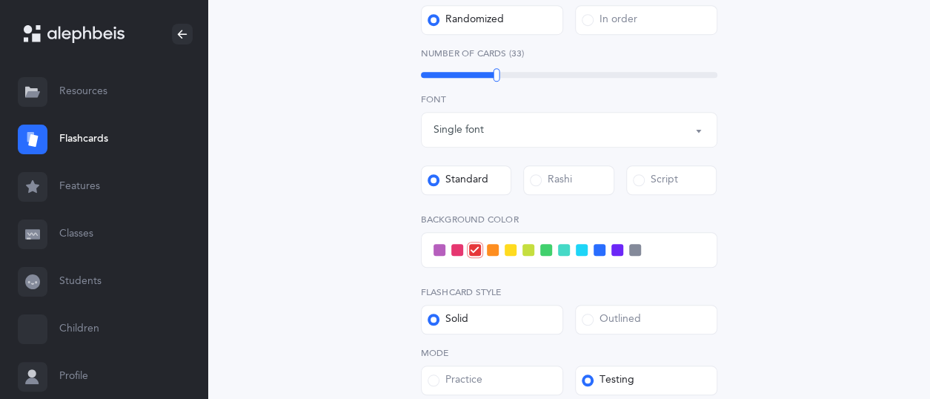
scroll to position [475, 0]
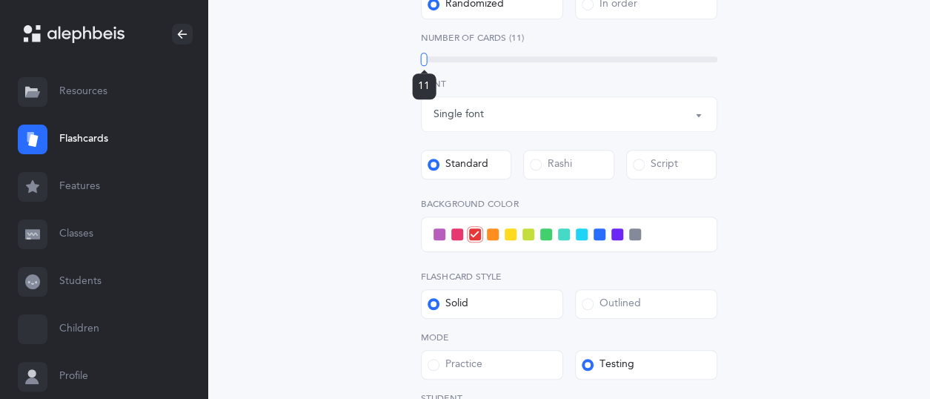
click at [424, 58] on div "11" at bounding box center [569, 59] width 297 height 6
drag, startPoint x: 424, startPoint y: 58, endPoint x: 397, endPoint y: 56, distance: 27.5
click at [397, 56] on div "Letters and Nekudos Choose your Flashcards options Level 1 - Letters only Level…" at bounding box center [570, 92] width 380 height 850
click at [509, 233] on span at bounding box center [511, 234] width 12 height 12
click at [0, 0] on input "checkbox" at bounding box center [0, 0] width 0 height 0
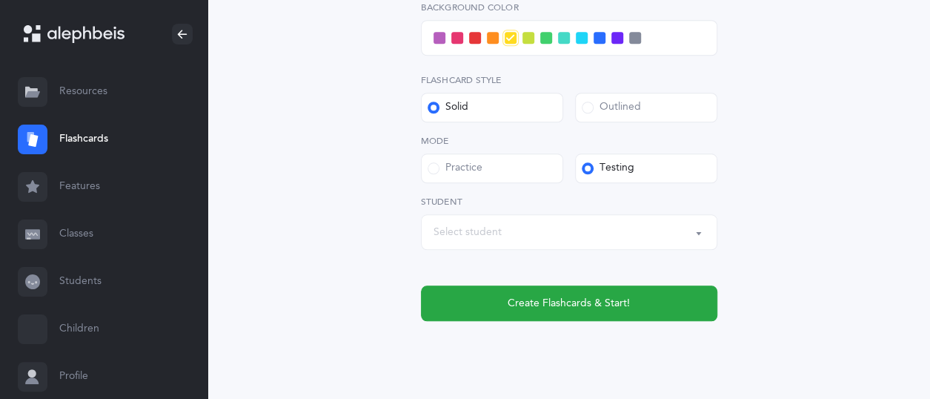
scroll to position [672, 0]
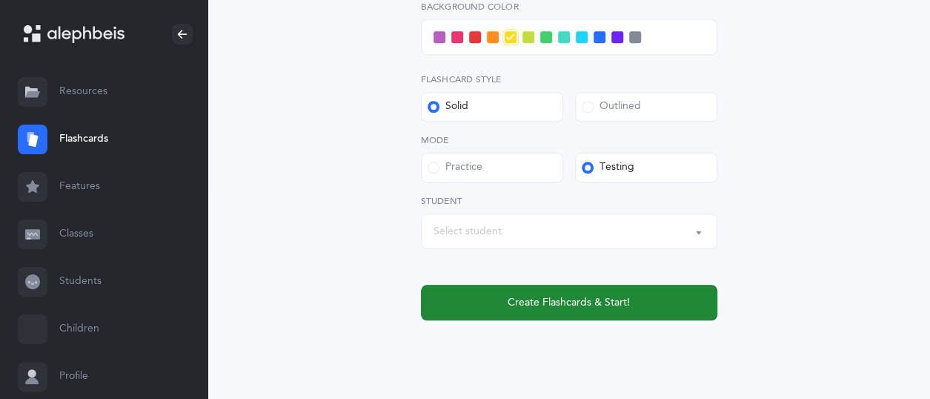
click at [596, 310] on button "Create Flashcards & Start!" at bounding box center [569, 303] width 297 height 36
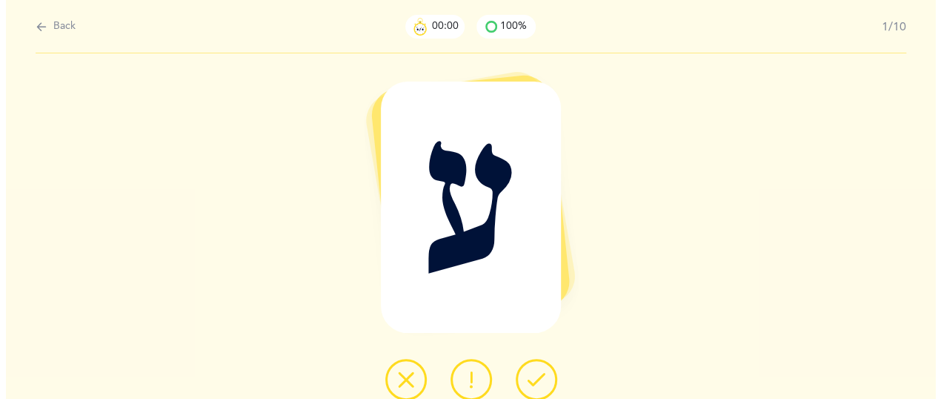
scroll to position [0, 0]
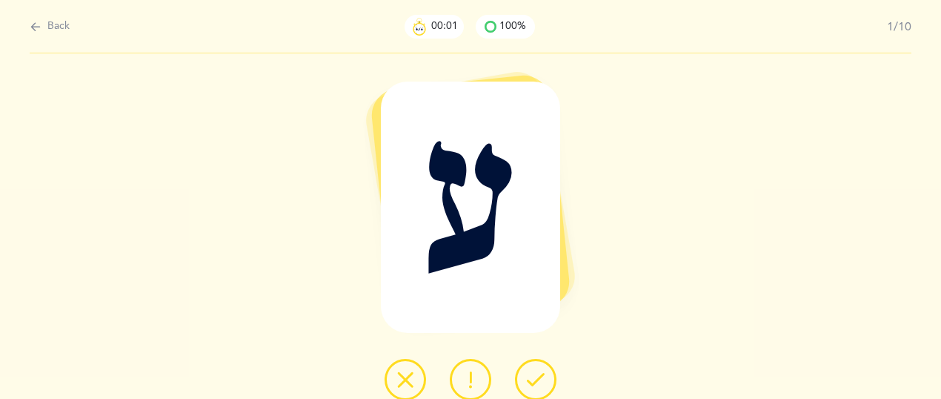
click at [538, 376] on icon at bounding box center [536, 380] width 18 height 18
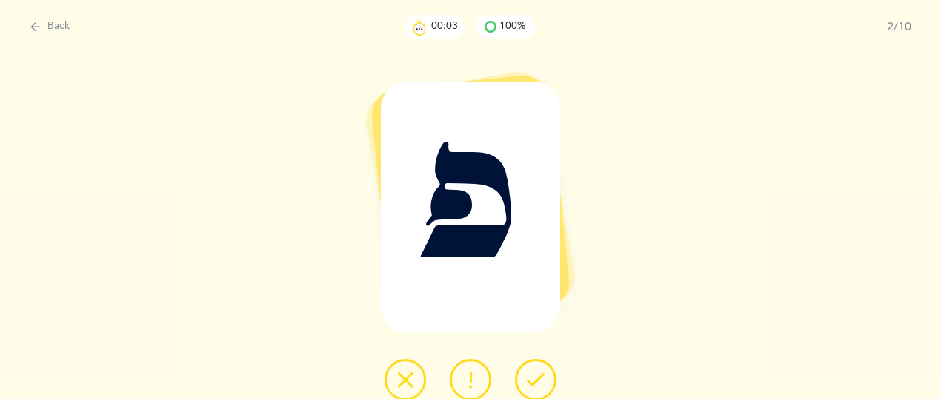
click at [538, 376] on icon at bounding box center [536, 380] width 18 height 18
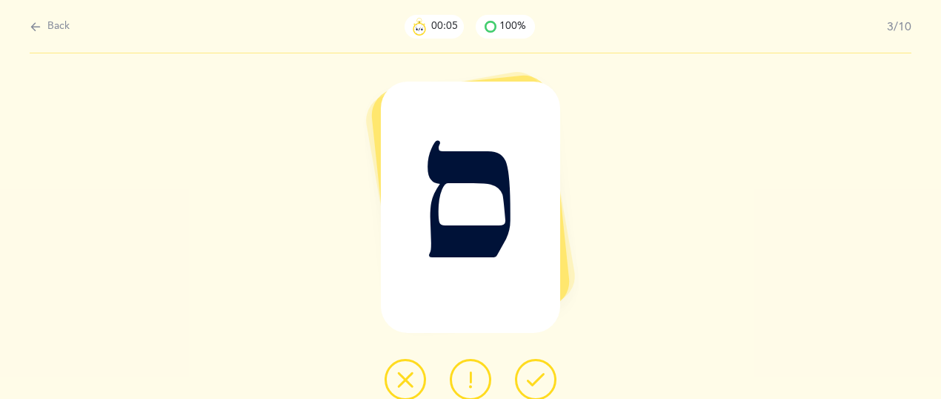
click at [538, 376] on icon at bounding box center [536, 380] width 18 height 18
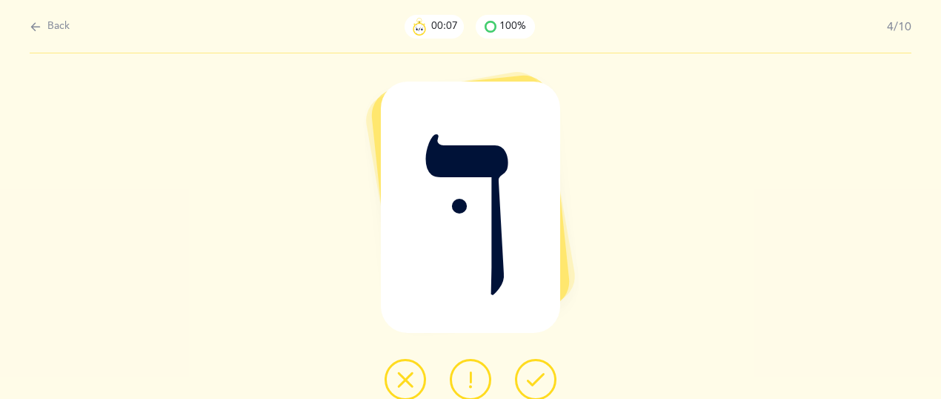
click at [538, 376] on icon at bounding box center [536, 380] width 18 height 18
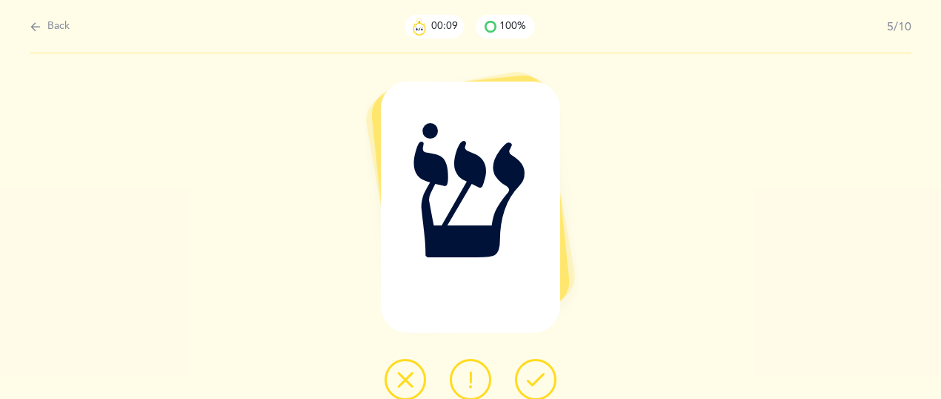
click at [538, 376] on icon at bounding box center [536, 380] width 18 height 18
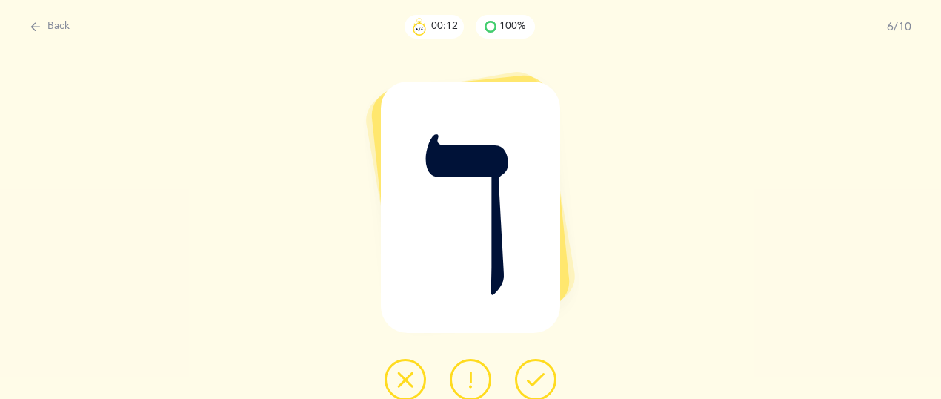
click at [538, 376] on icon at bounding box center [536, 380] width 18 height 18
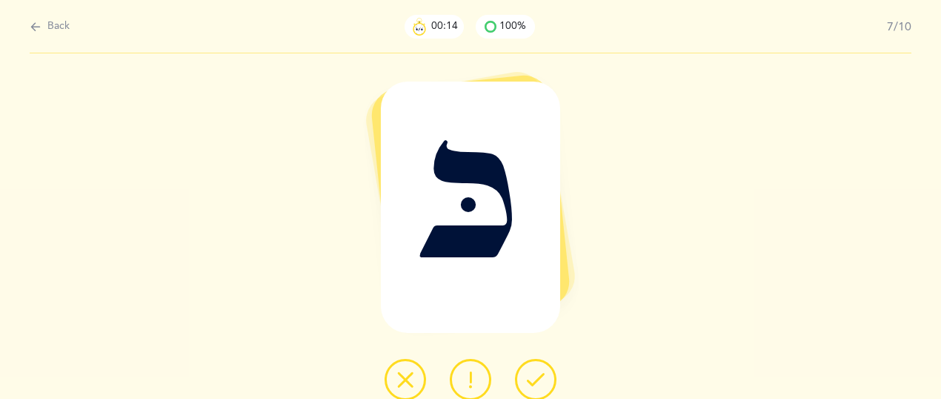
click at [538, 376] on icon at bounding box center [536, 380] width 18 height 18
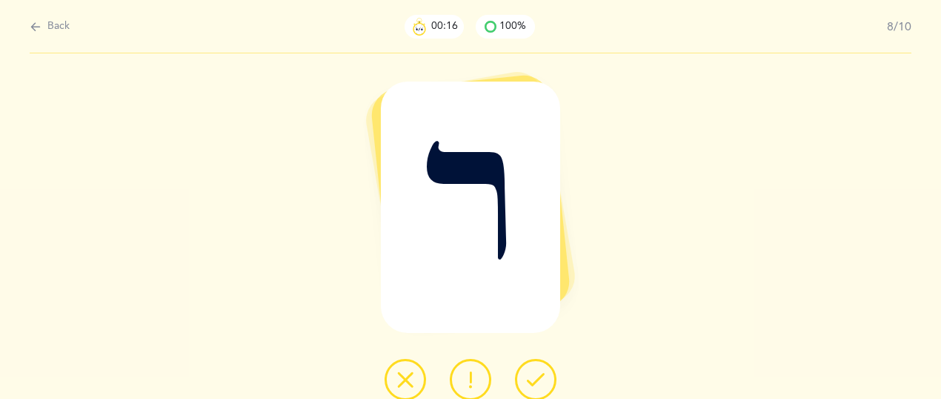
click at [538, 376] on icon at bounding box center [536, 380] width 18 height 18
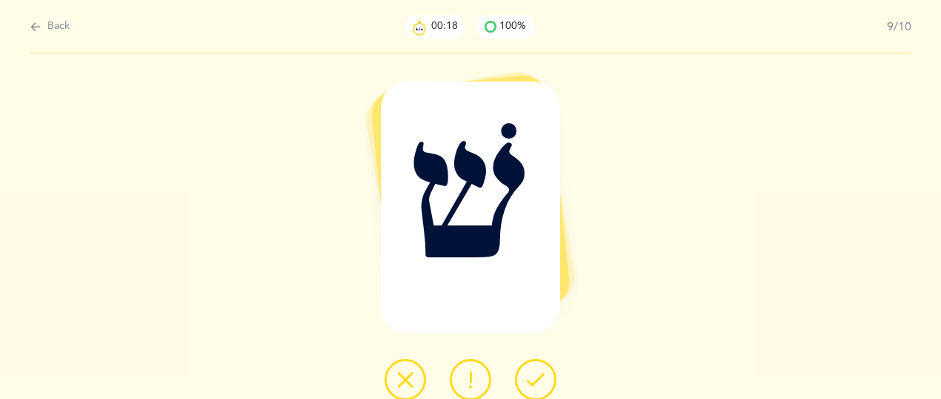
click at [538, 376] on icon at bounding box center [536, 380] width 18 height 18
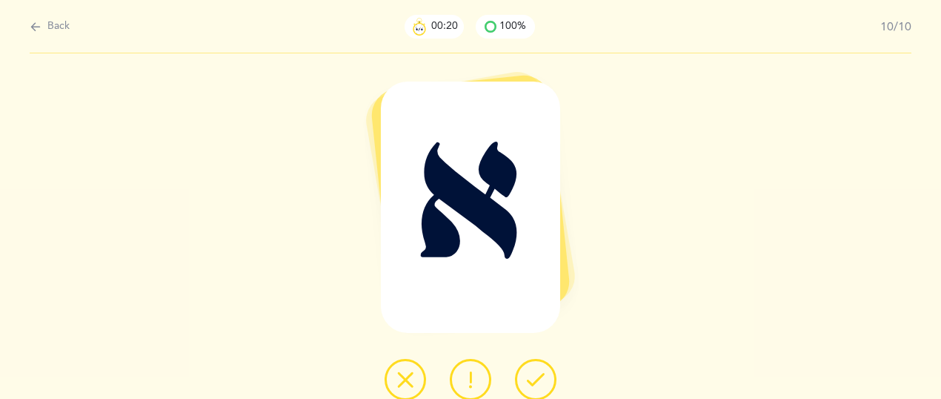
click at [538, 376] on icon at bounding box center [536, 380] width 18 height 18
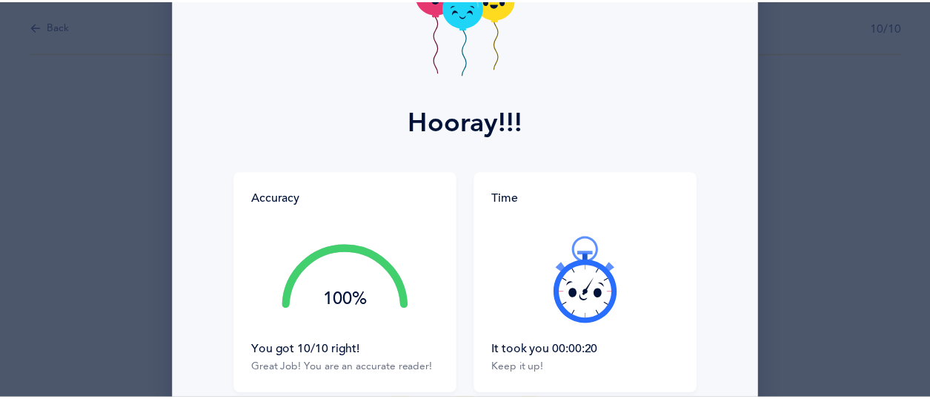
scroll to position [254, 0]
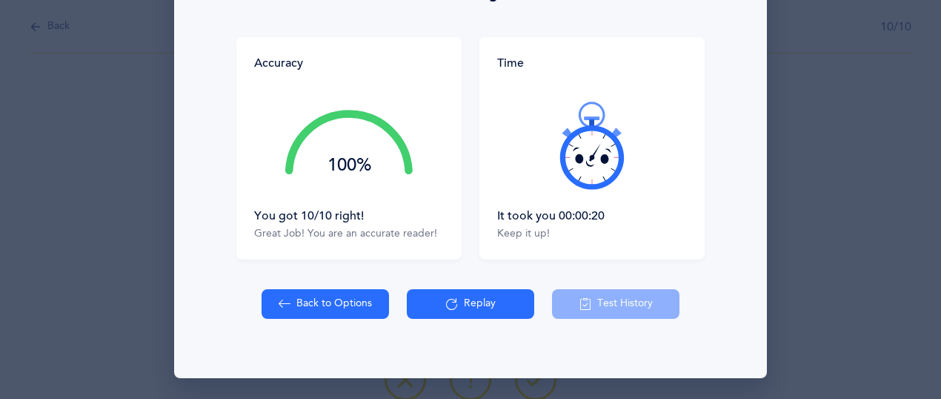
click at [286, 300] on button "Back to Options" at bounding box center [325, 304] width 127 height 30
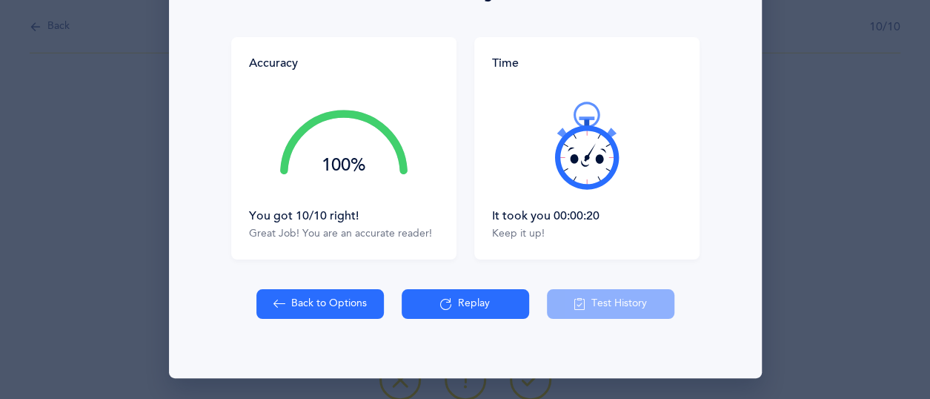
select select "27"
select select "single"
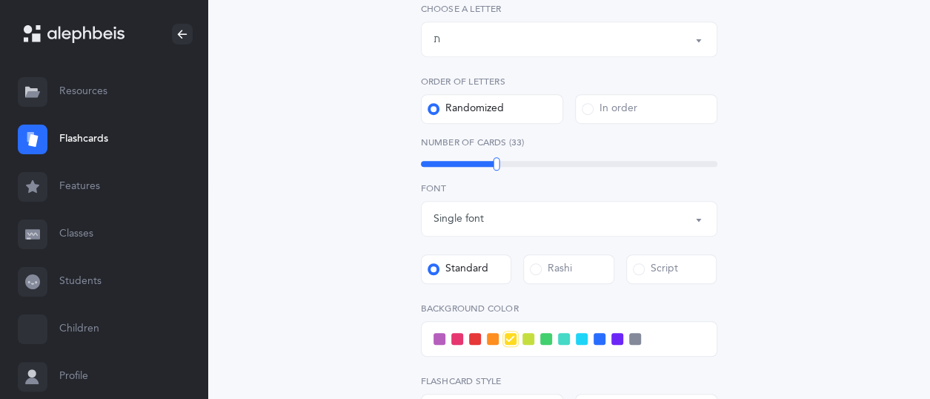
scroll to position [471, 0]
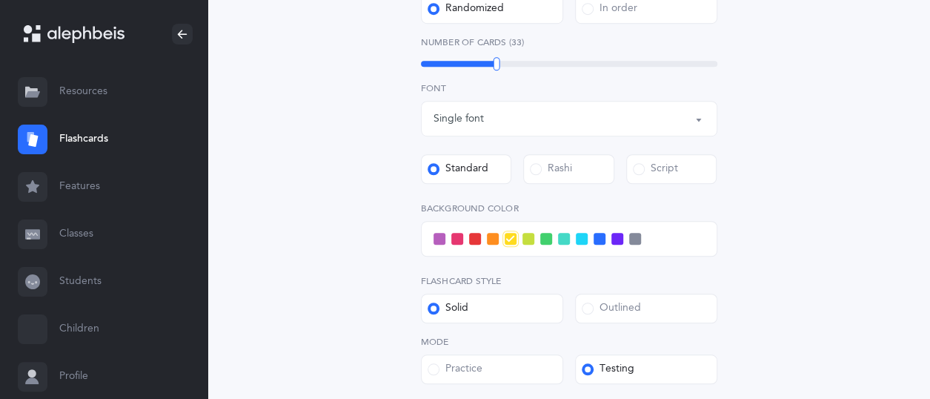
click at [541, 236] on span at bounding box center [546, 239] width 12 height 12
click at [0, 0] on input "checkbox" at bounding box center [0, 0] width 0 height 0
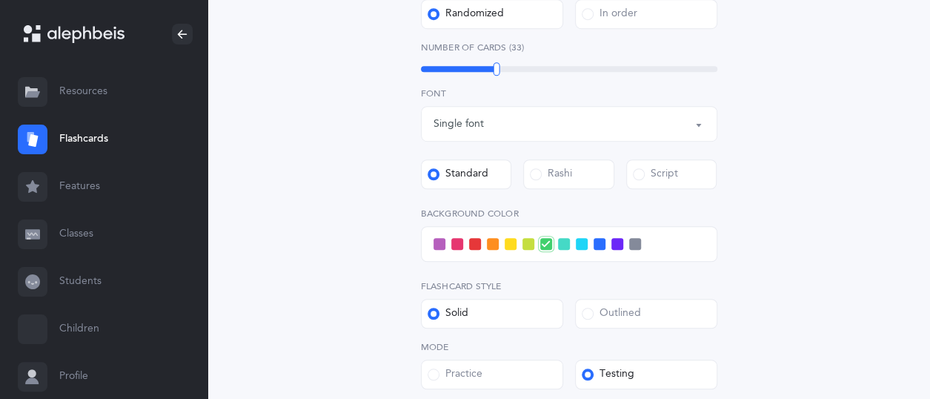
scroll to position [465, 0]
click at [424, 70] on div "11" at bounding box center [569, 70] width 297 height 6
drag, startPoint x: 424, startPoint y: 70, endPoint x: 392, endPoint y: 69, distance: 31.9
click at [392, 69] on div "Letters and Nekudos Choose your Flashcards options Level 1 - Letters only Level…" at bounding box center [570, 103] width 380 height 850
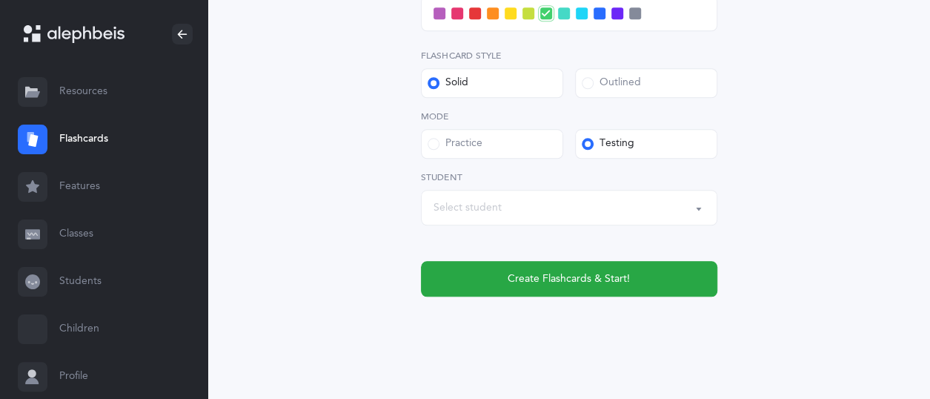
scroll to position [701, 0]
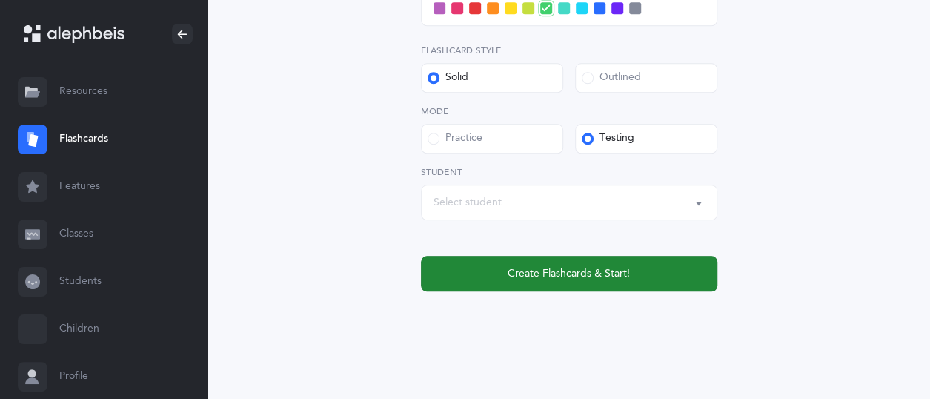
click at [522, 276] on span "Create Flashcards & Start!" at bounding box center [569, 274] width 122 height 16
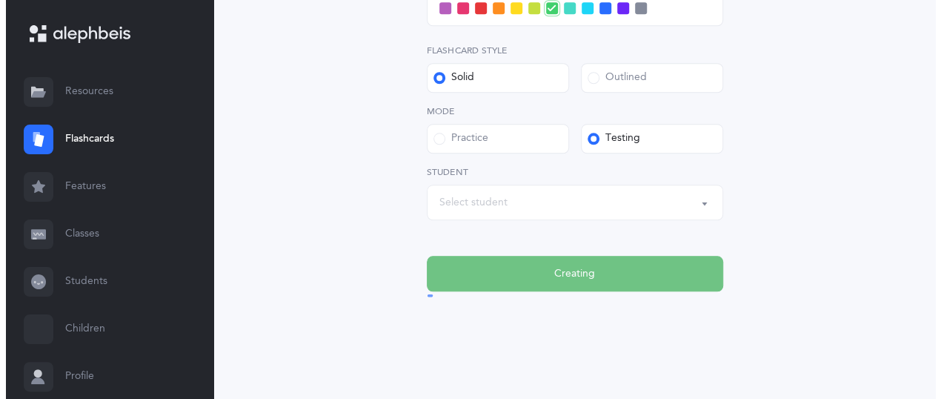
scroll to position [0, 0]
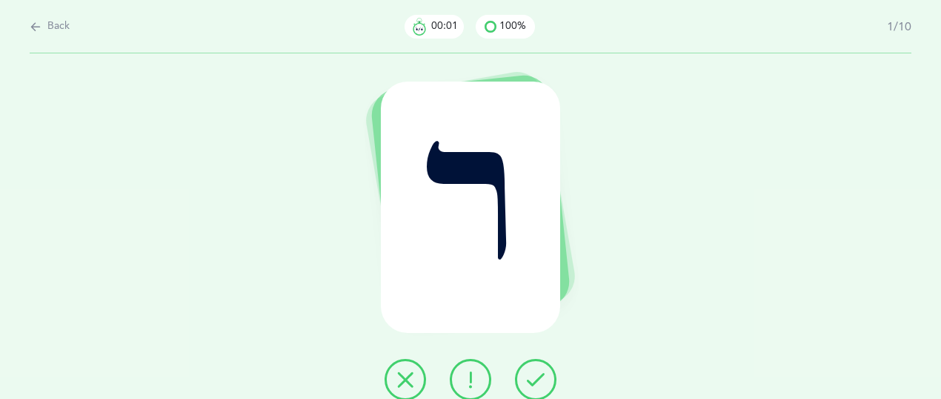
click at [544, 370] on button at bounding box center [536, 380] width 42 height 42
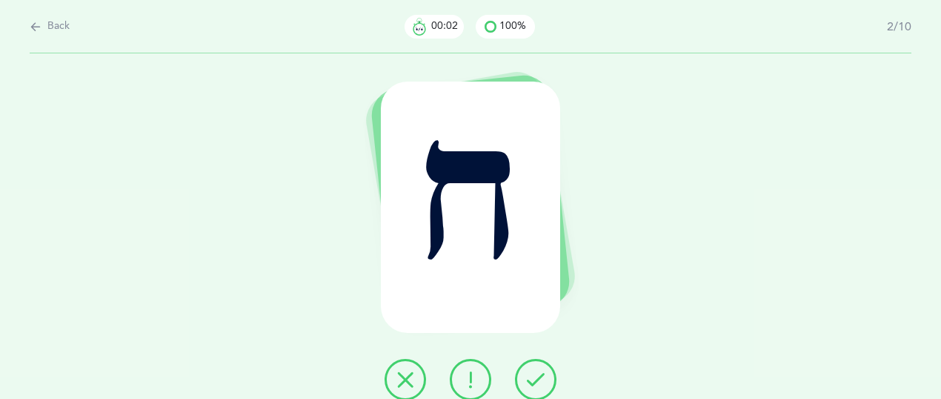
click at [544, 370] on button at bounding box center [536, 380] width 42 height 42
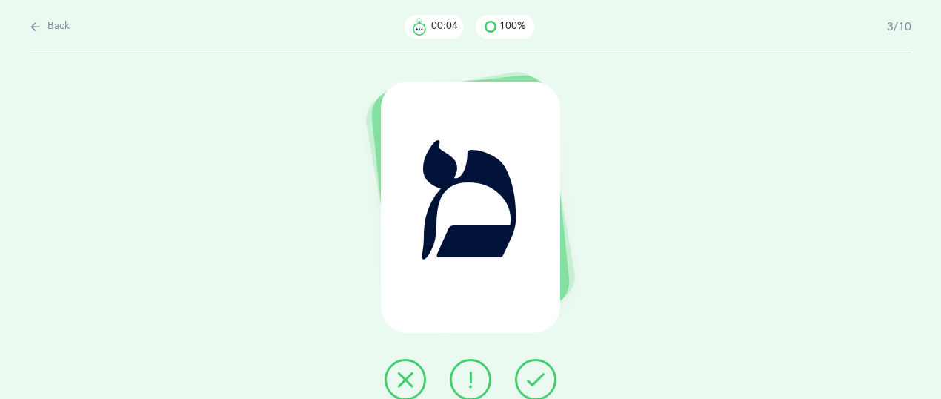
click at [544, 370] on button at bounding box center [536, 380] width 42 height 42
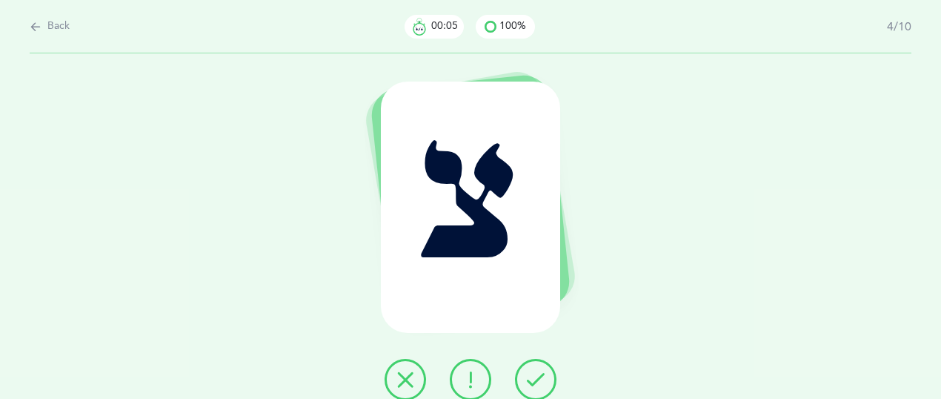
click at [544, 370] on button at bounding box center [536, 380] width 42 height 42
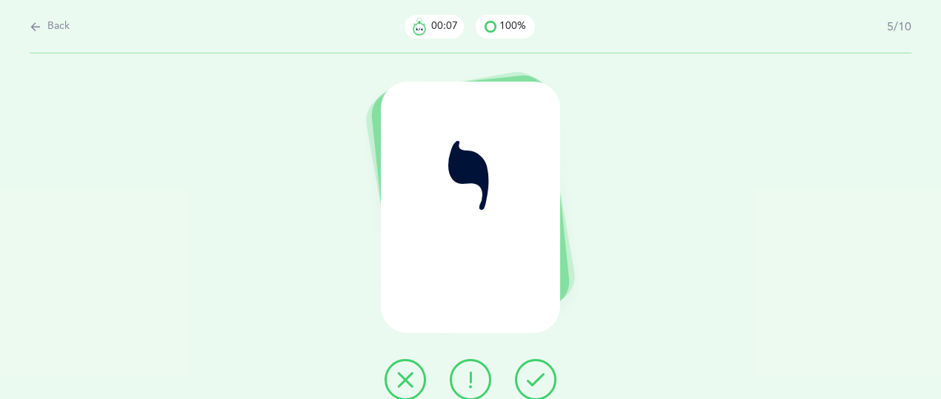
click at [544, 370] on button at bounding box center [536, 380] width 42 height 42
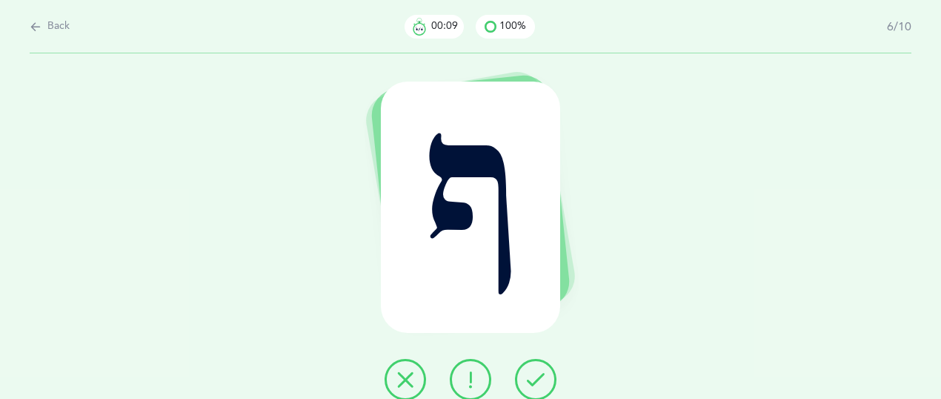
click at [544, 370] on button at bounding box center [536, 380] width 42 height 42
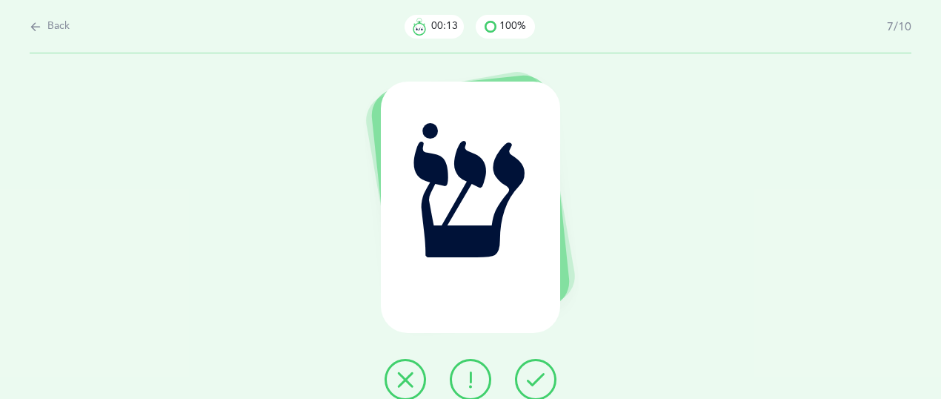
click at [544, 370] on button at bounding box center [536, 380] width 42 height 42
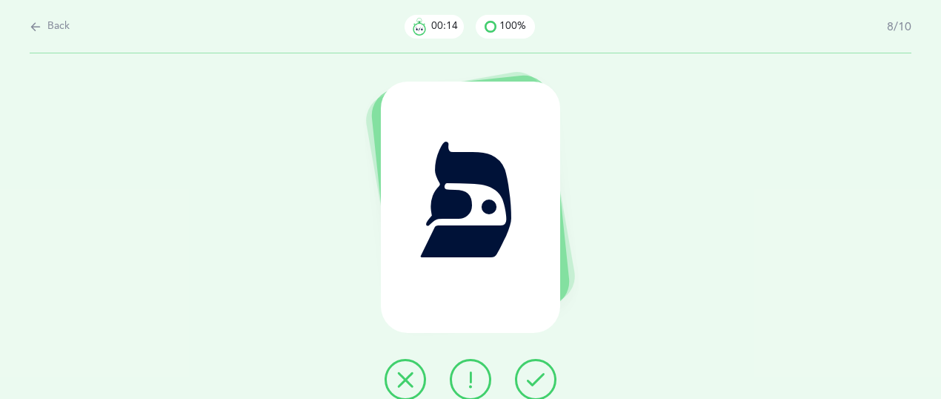
click at [544, 370] on button at bounding box center [536, 380] width 42 height 42
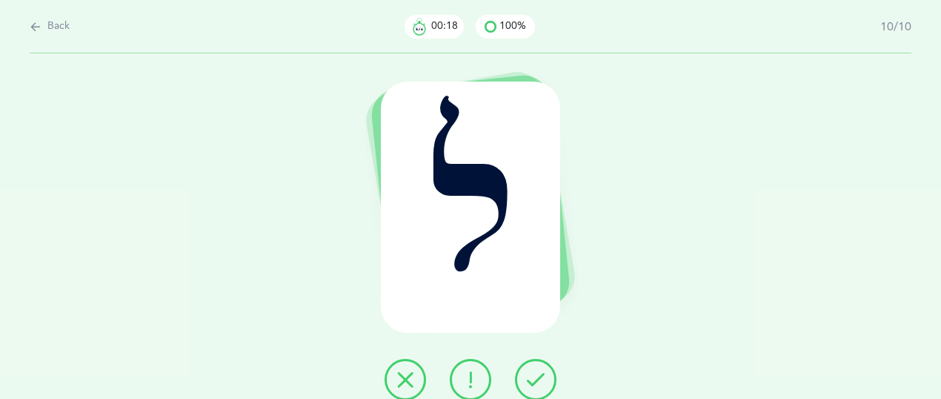
click at [544, 370] on button at bounding box center [536, 380] width 42 height 42
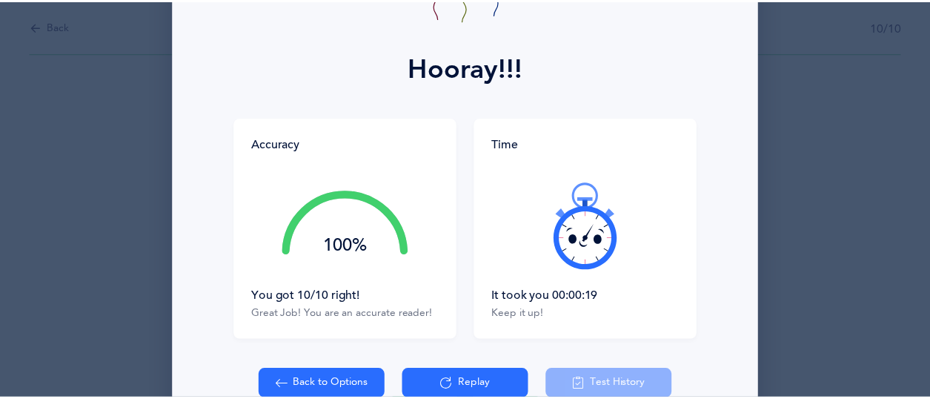
scroll to position [254, 0]
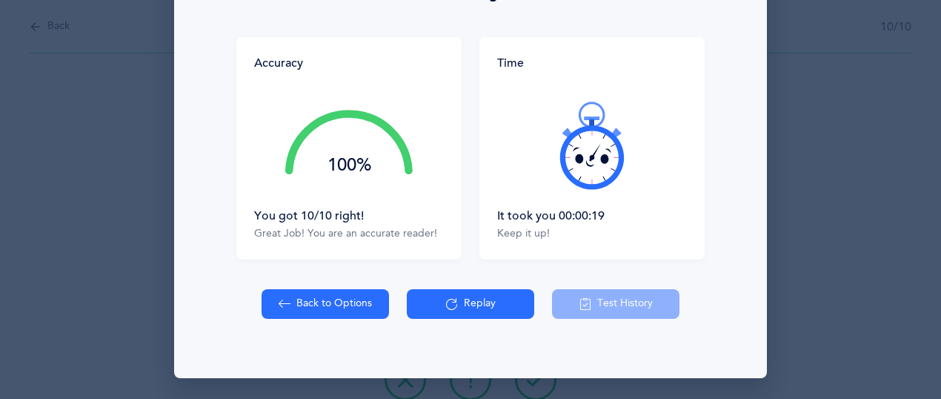
click at [334, 295] on button "Back to Options" at bounding box center [325, 304] width 127 height 30
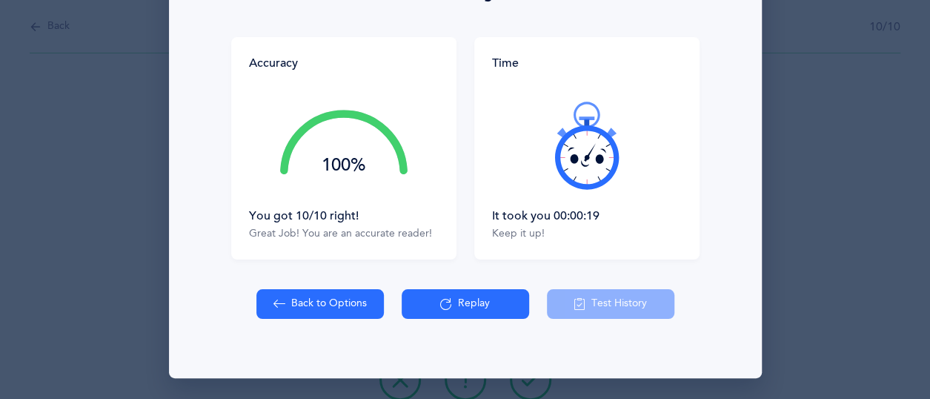
select select "27"
select select "single"
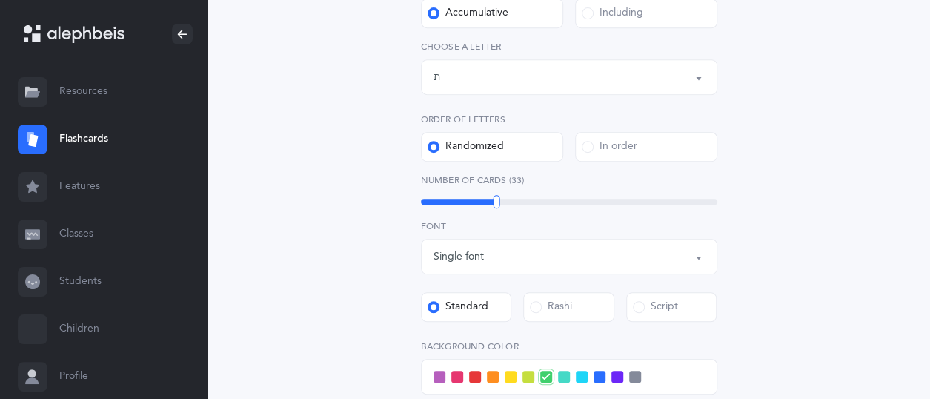
scroll to position [336, 0]
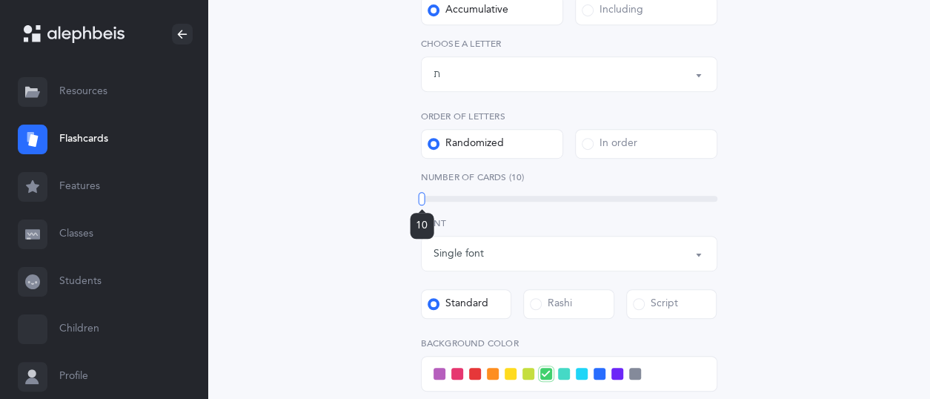
click at [422, 202] on div "10" at bounding box center [569, 199] width 297 height 12
drag, startPoint x: 422, startPoint y: 202, endPoint x: 391, endPoint y: 202, distance: 31.1
click at [391, 202] on div "Letters and Nekudos Choose your Flashcards options Level 1 - Letters only Level…" at bounding box center [570, 232] width 380 height 850
click at [596, 373] on span at bounding box center [600, 374] width 12 height 12
click at [0, 0] on input "checkbox" at bounding box center [0, 0] width 0 height 0
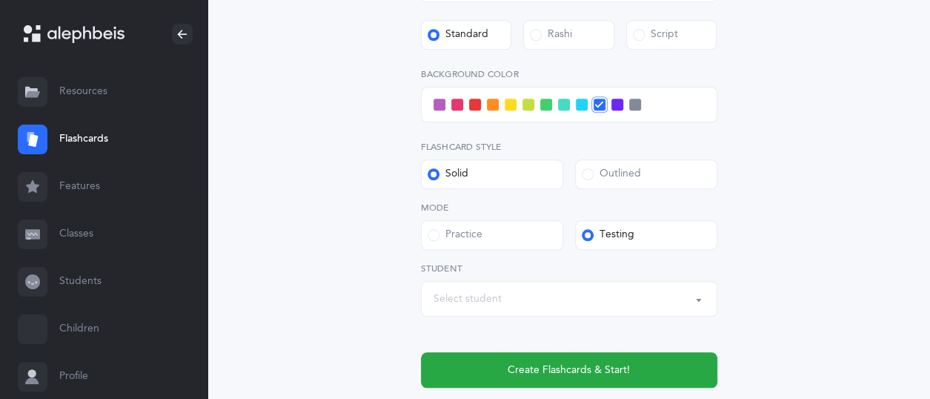
scroll to position [613, 0]
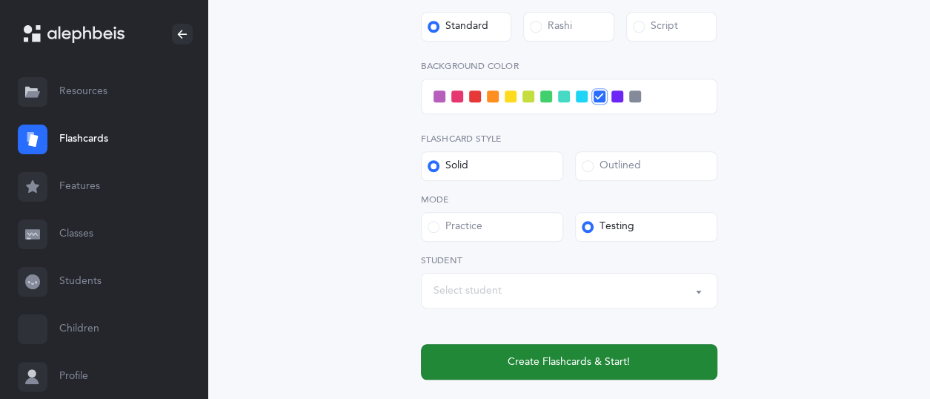
click at [592, 365] on span "Create Flashcards & Start!" at bounding box center [569, 362] width 122 height 16
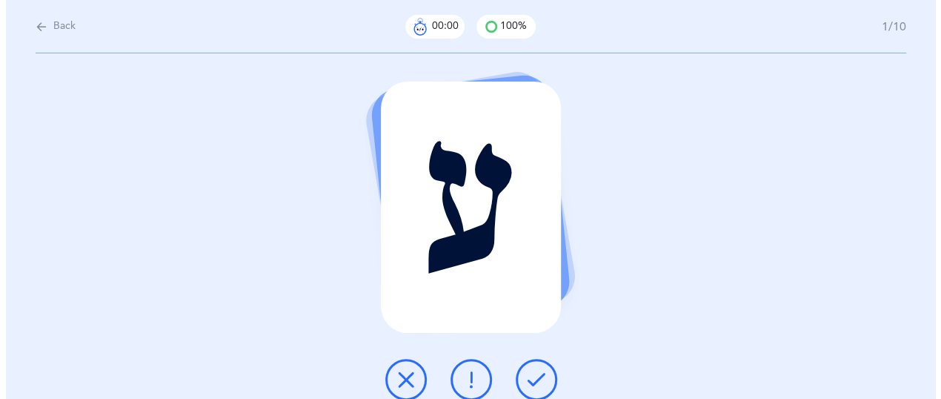
scroll to position [0, 0]
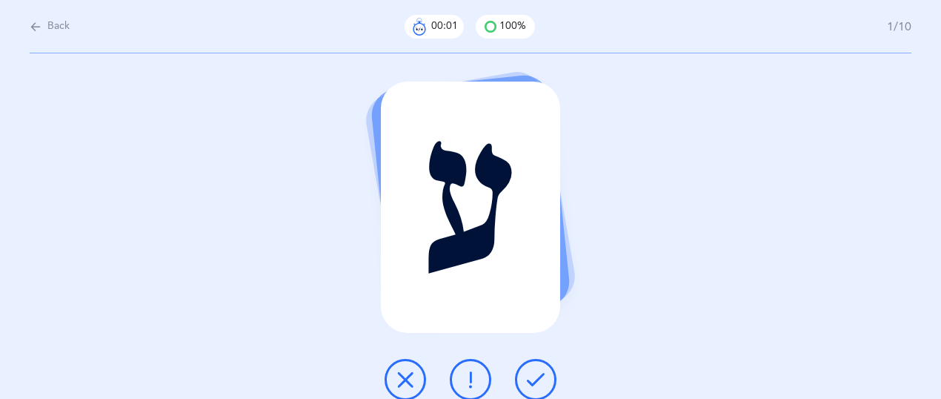
click at [533, 374] on icon at bounding box center [536, 380] width 18 height 18
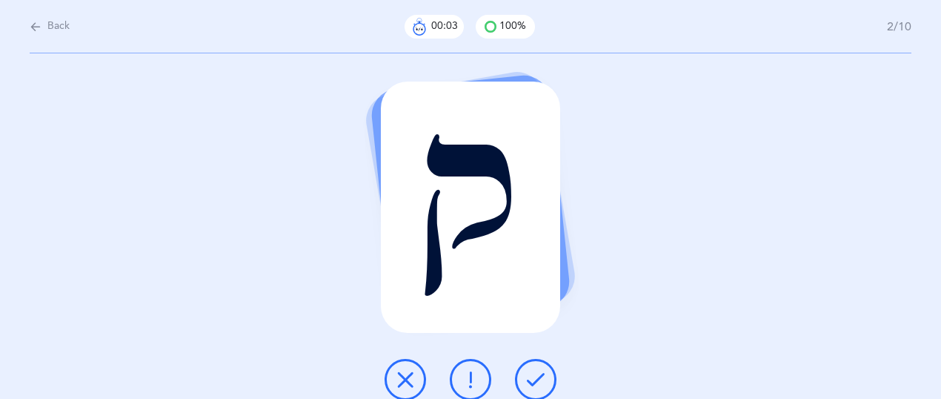
click at [533, 374] on icon at bounding box center [536, 380] width 18 height 18
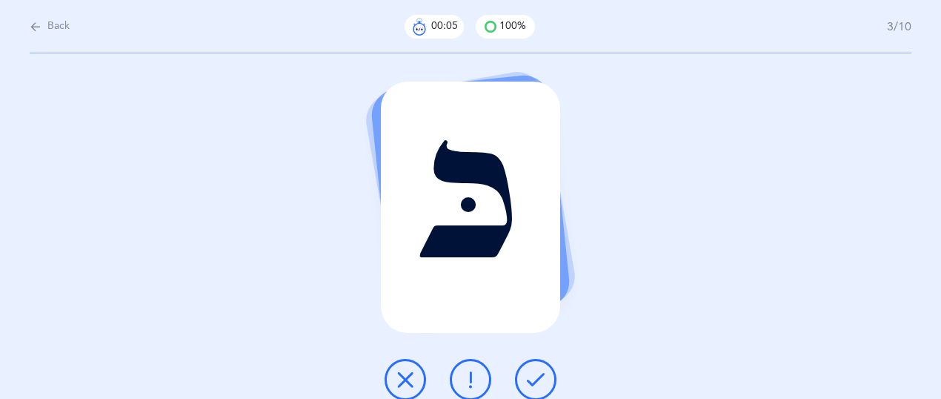
click at [533, 374] on icon at bounding box center [536, 380] width 18 height 18
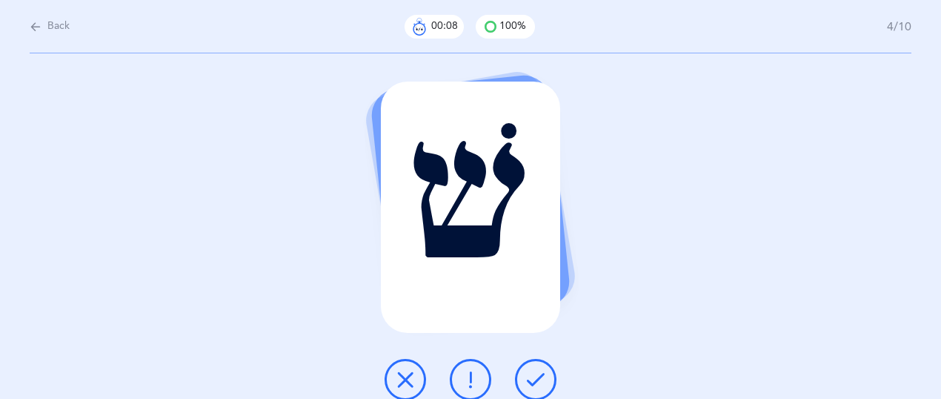
click at [533, 374] on icon at bounding box center [536, 380] width 18 height 18
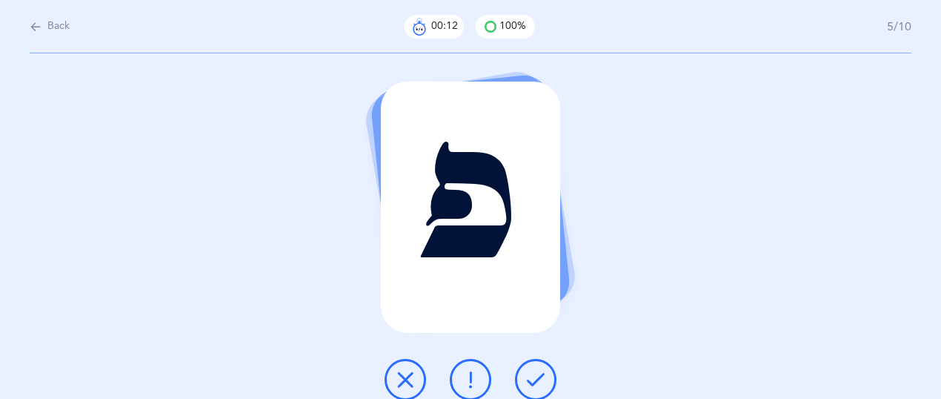
click at [533, 374] on icon at bounding box center [536, 380] width 18 height 18
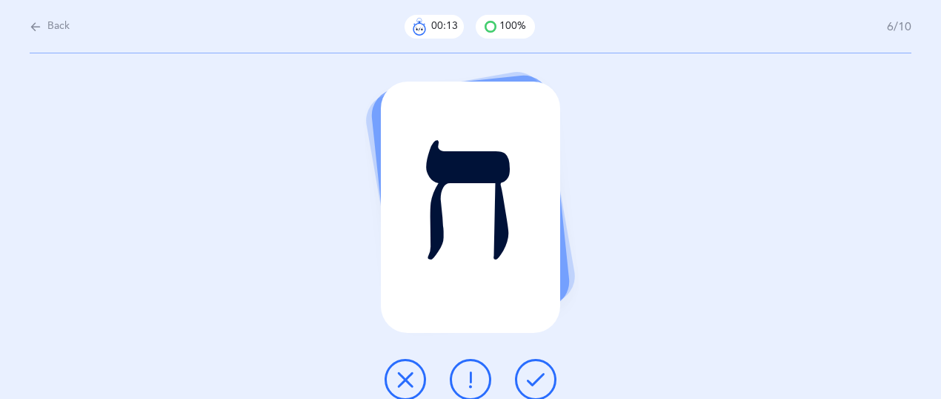
click at [533, 374] on icon at bounding box center [536, 380] width 18 height 18
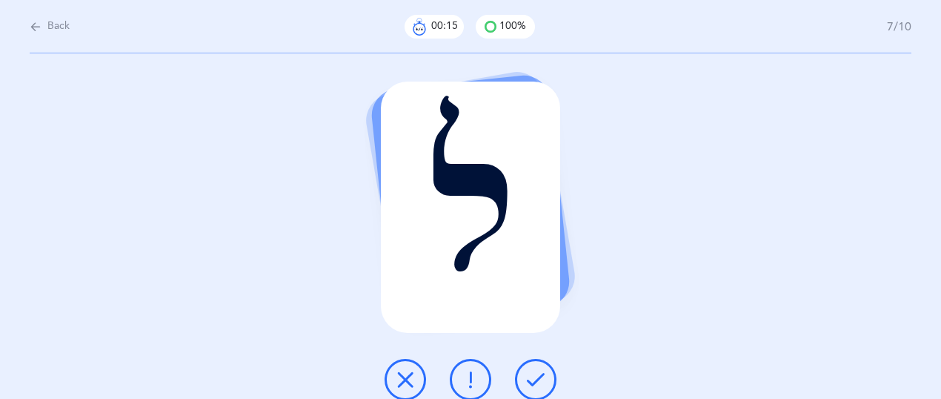
click at [533, 374] on icon at bounding box center [536, 380] width 18 height 18
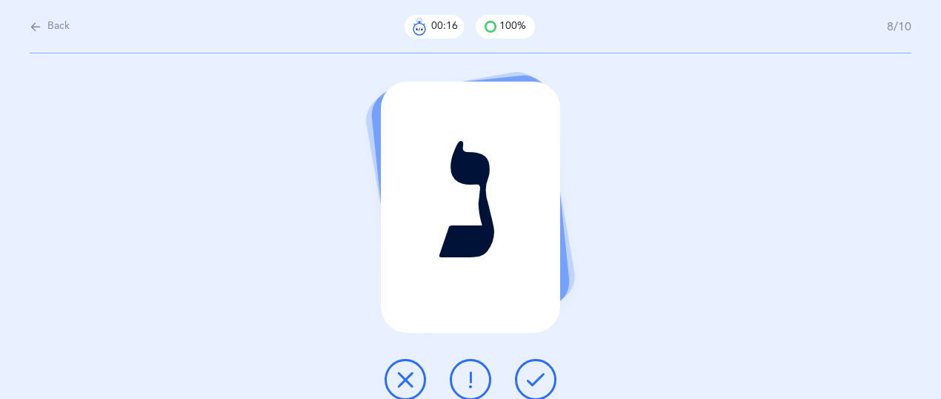
click at [533, 374] on icon at bounding box center [536, 380] width 18 height 18
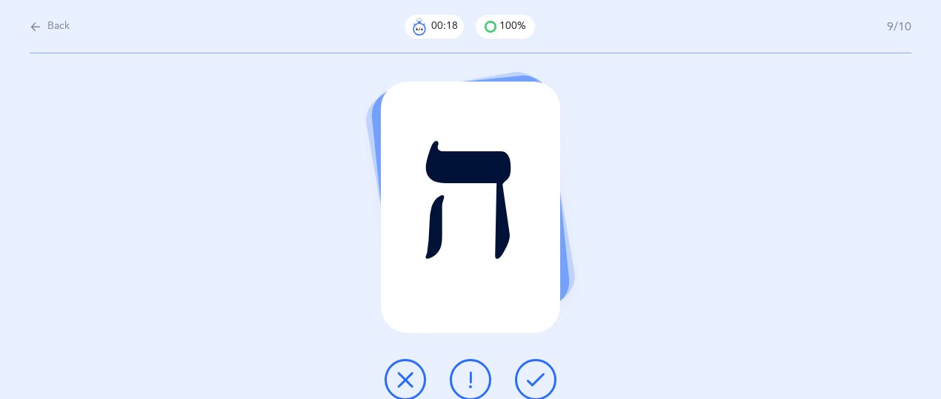
click at [533, 374] on icon at bounding box center [536, 380] width 18 height 18
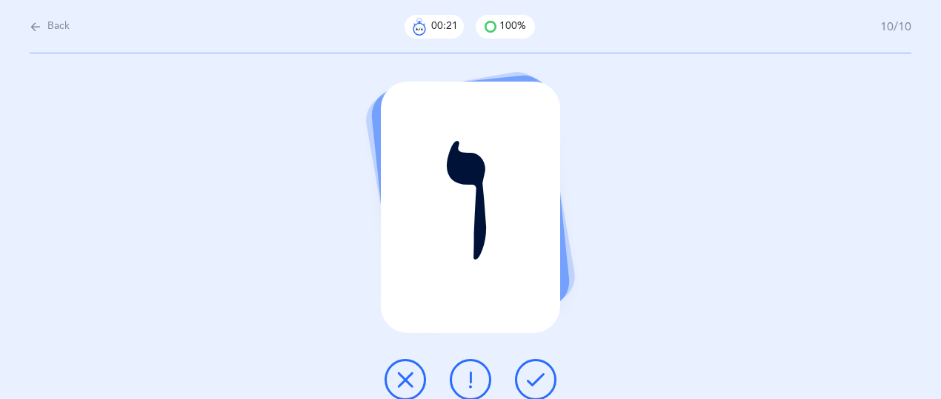
click at [540, 378] on icon at bounding box center [536, 380] width 18 height 18
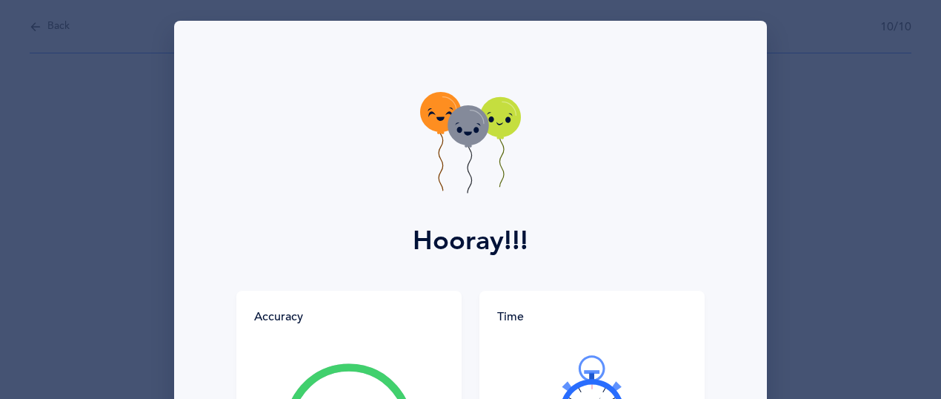
click at [811, 39] on div "Hooray!!! Accuracy 100% You got 10/10 right! Great Job! You are an accurate rea…" at bounding box center [470, 199] width 941 height 399
